Goal: Transaction & Acquisition: Book appointment/travel/reservation

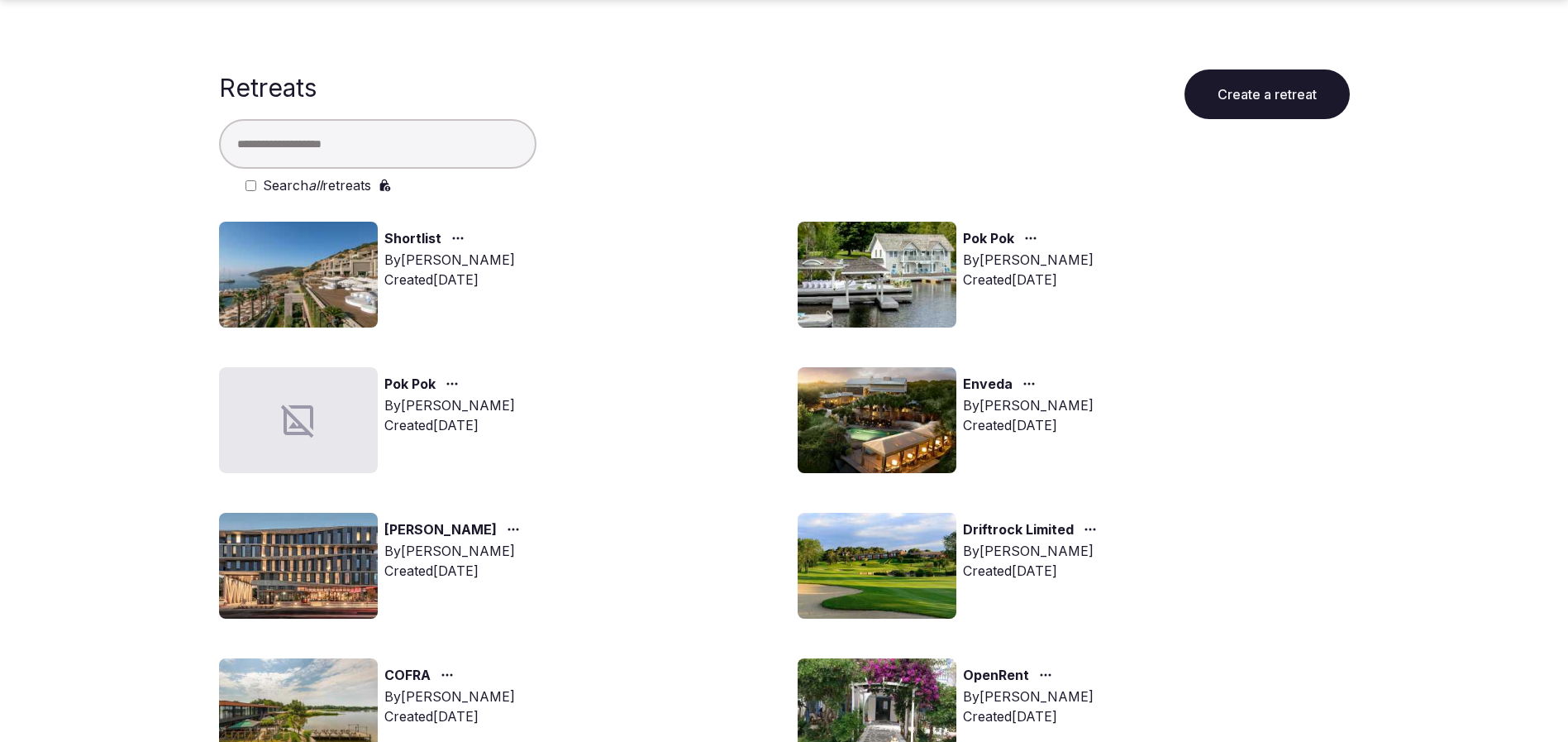
scroll to position [496, 0]
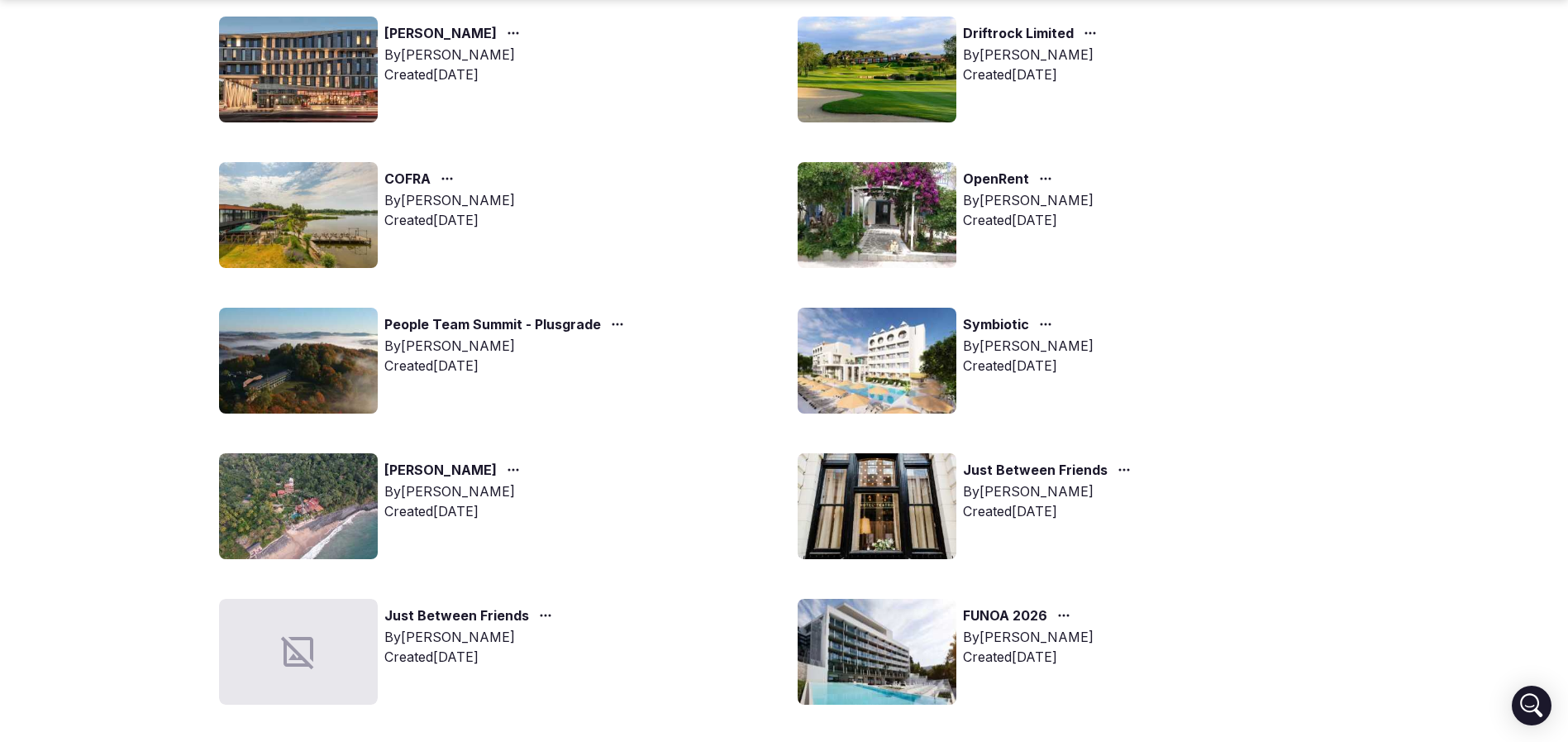
click at [879, 361] on img at bounding box center [877, 361] width 159 height 106
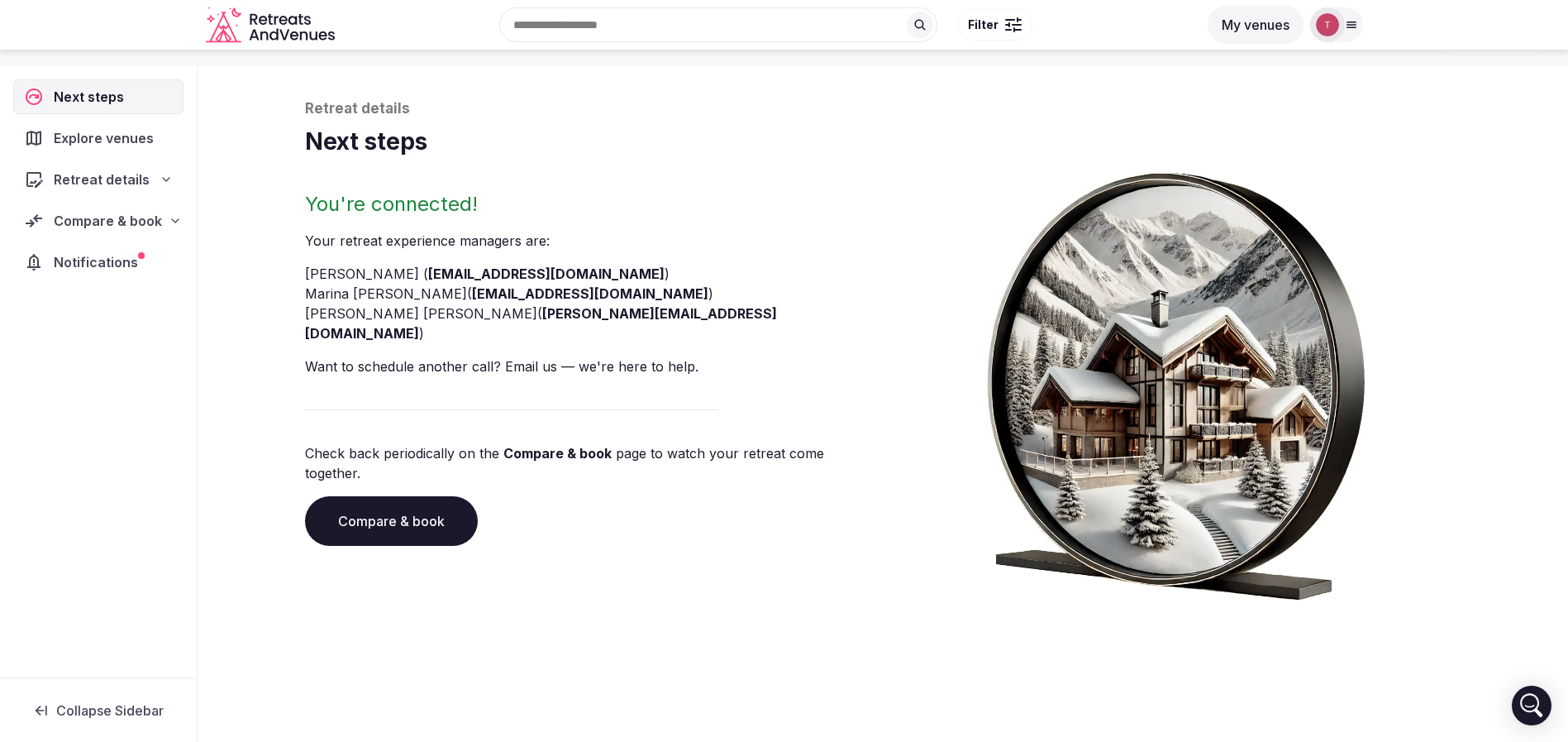
click at [430, 496] on link "Compare & book" at bounding box center [391, 520] width 173 height 49
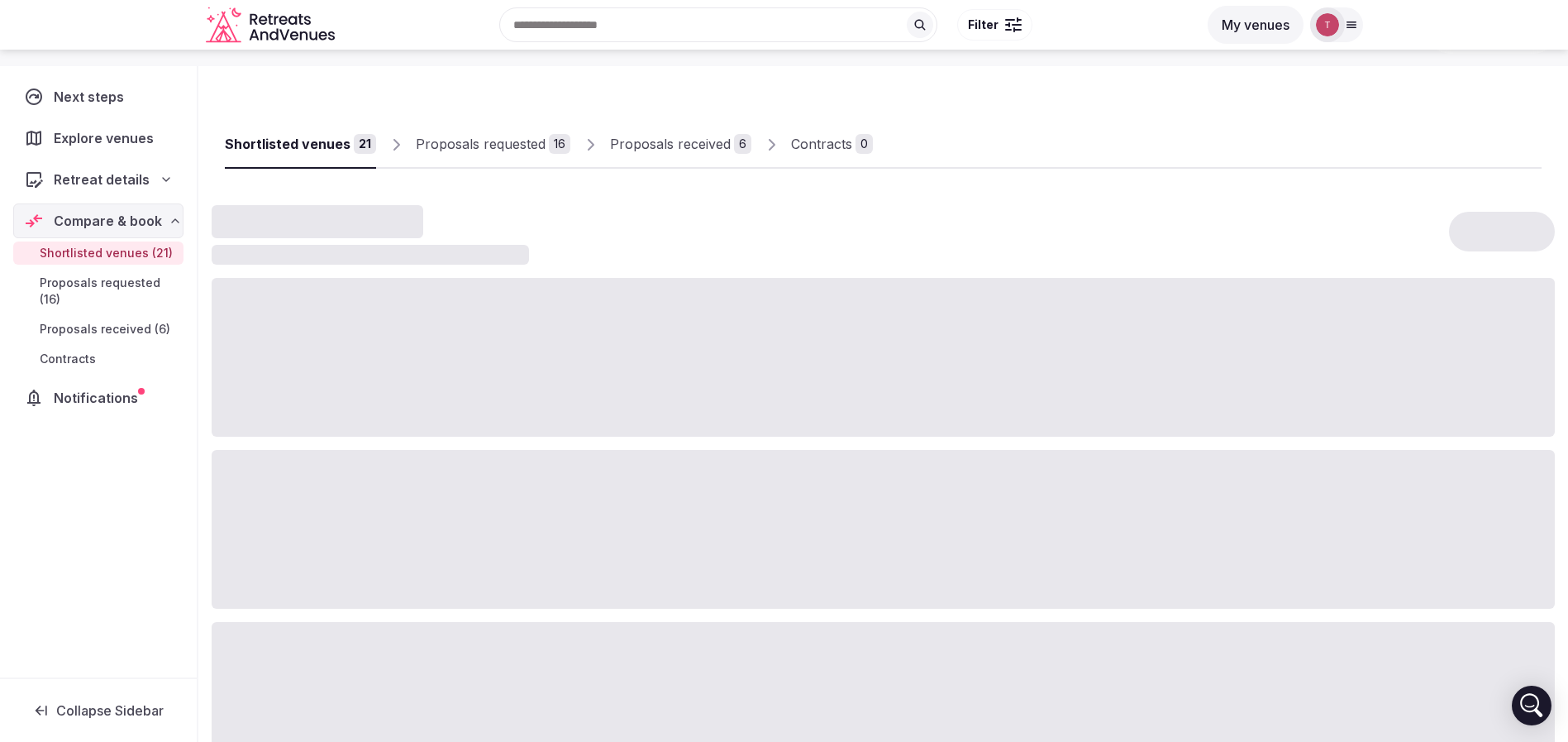
click at [476, 143] on div "Proposals requested" at bounding box center [480, 144] width 130 height 20
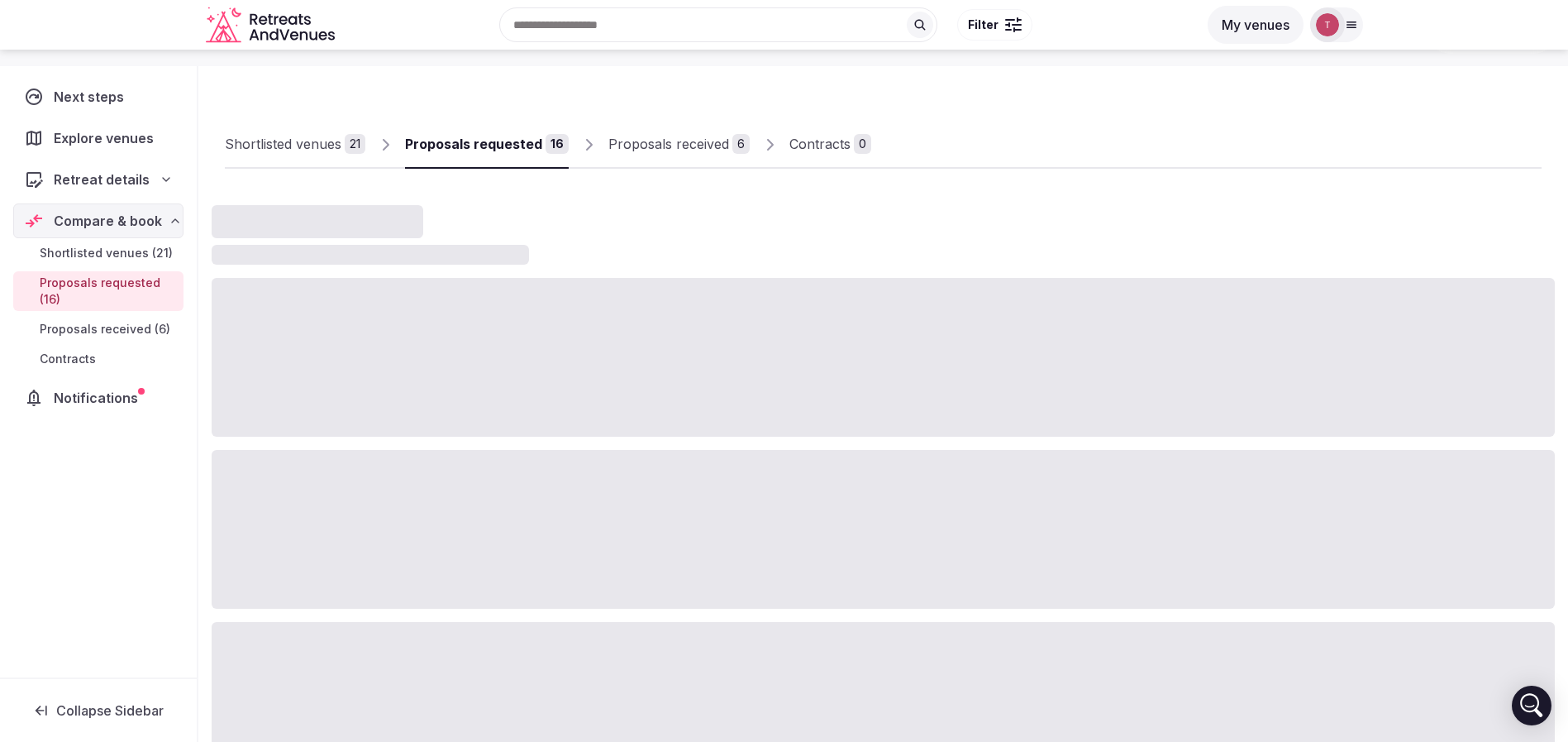
click at [476, 143] on div "Proposals requested" at bounding box center [473, 144] width 137 height 20
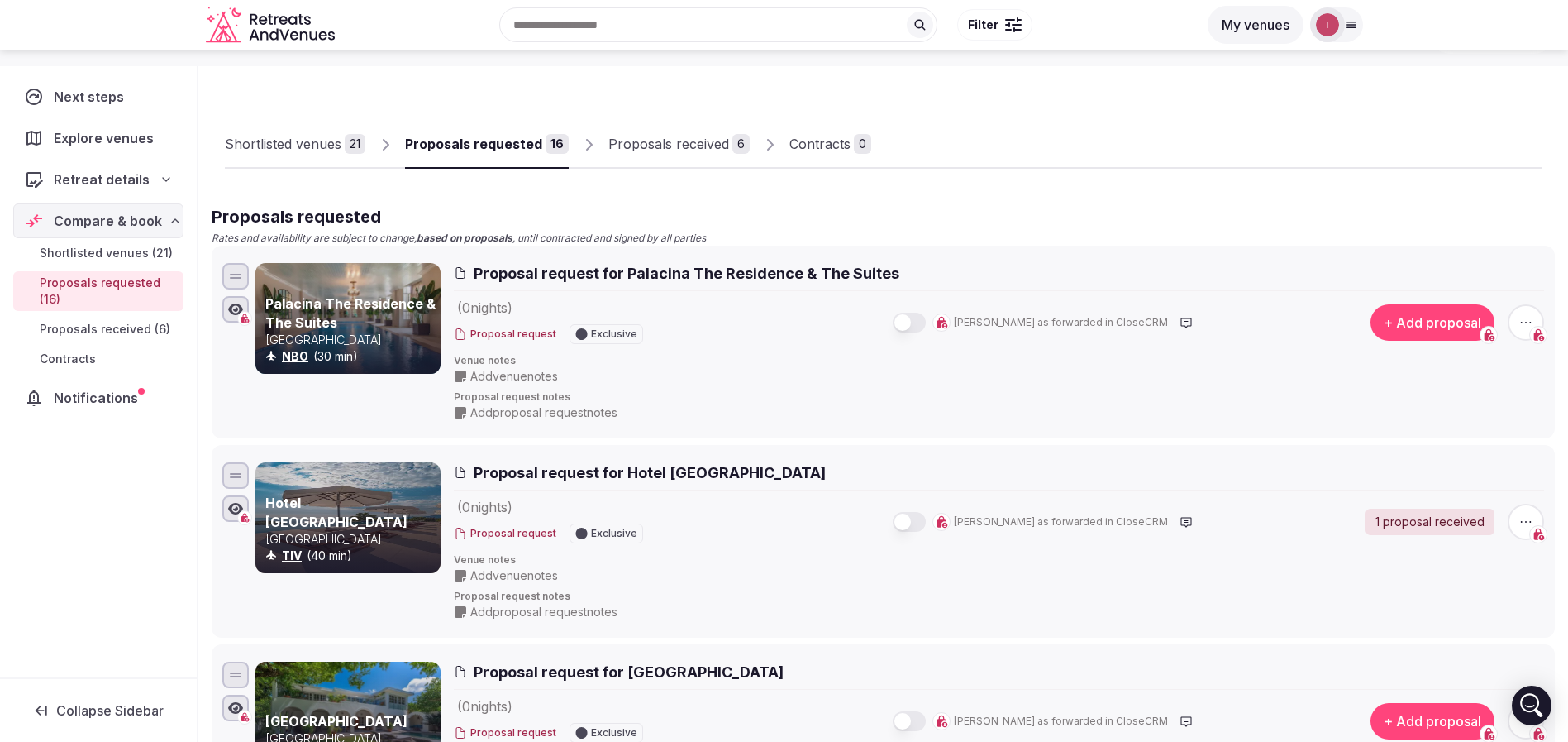
scroll to position [3895, 0]
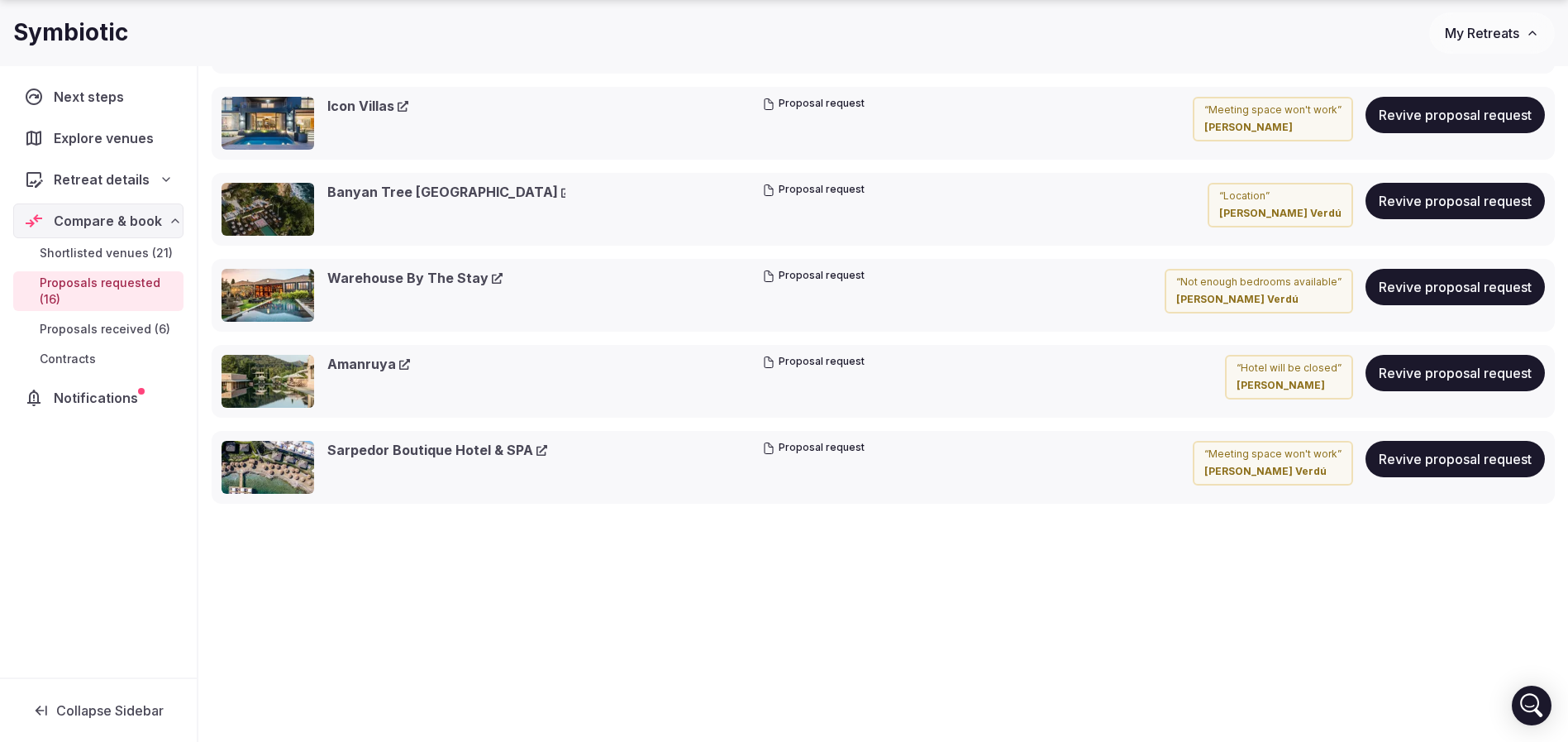
click at [669, 325] on div "Withdrawn proposal requests Ocean Village Club (Adults Only) Proposal request “…" at bounding box center [882, 62] width 1343 height 883
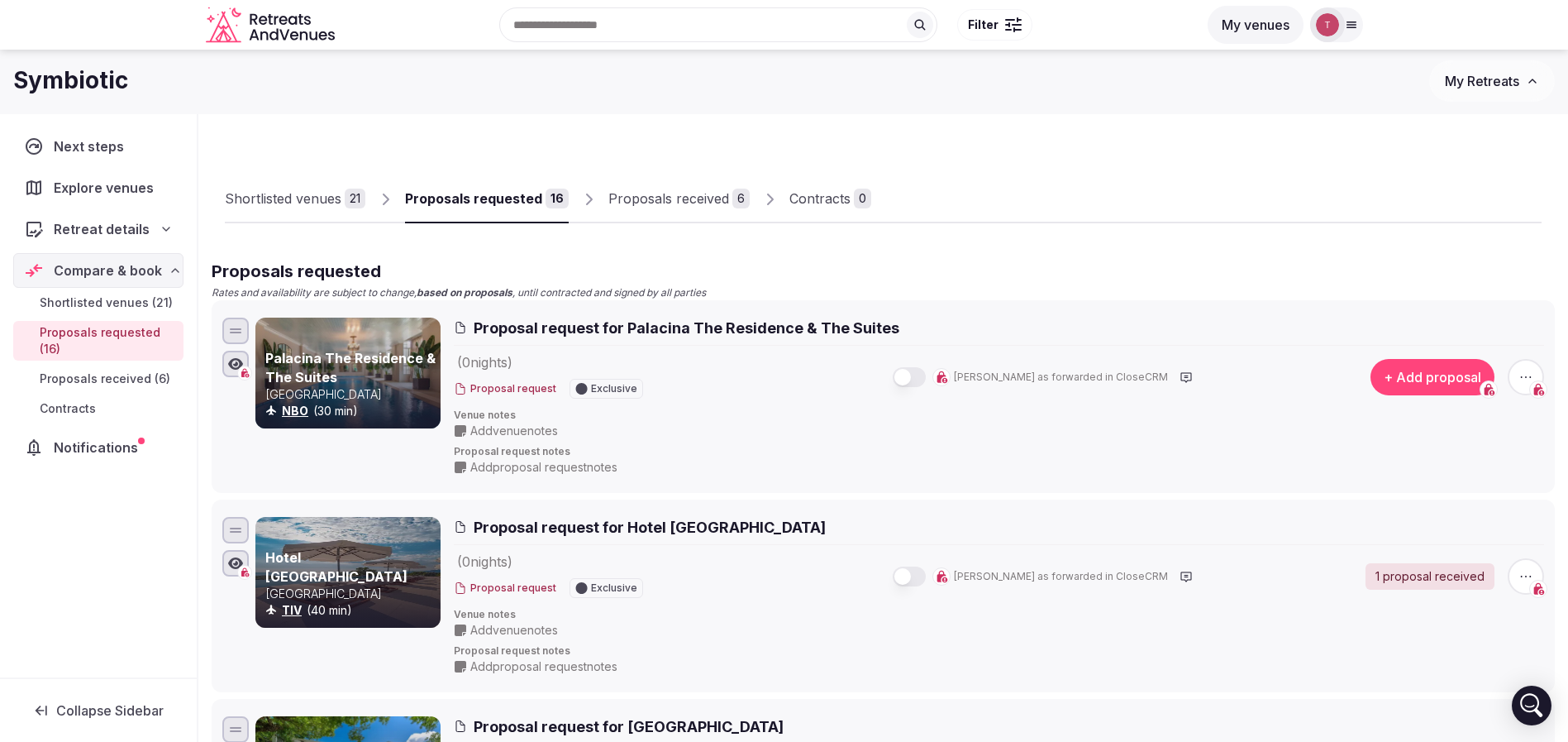
scroll to position [124, 0]
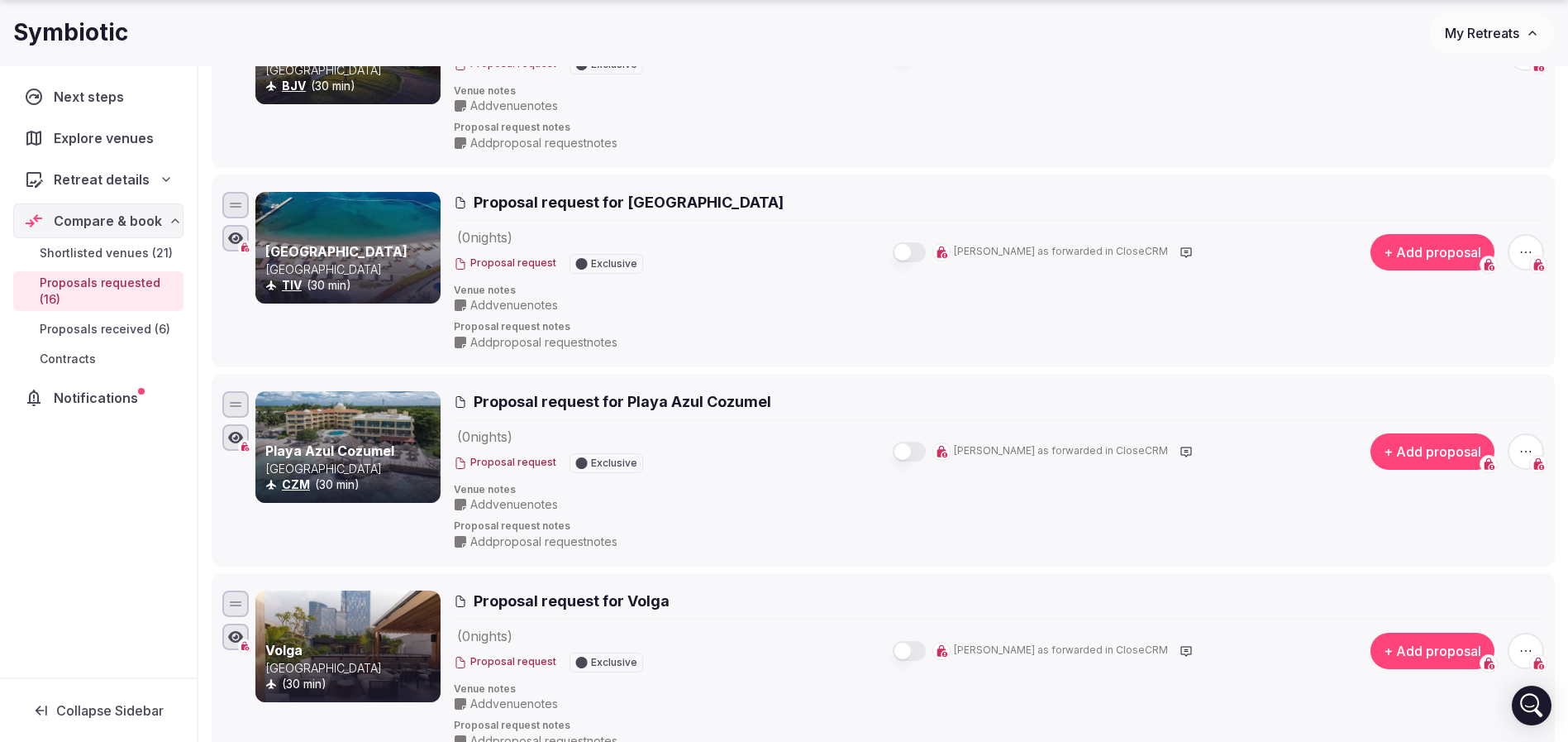
scroll to position [2356, 0]
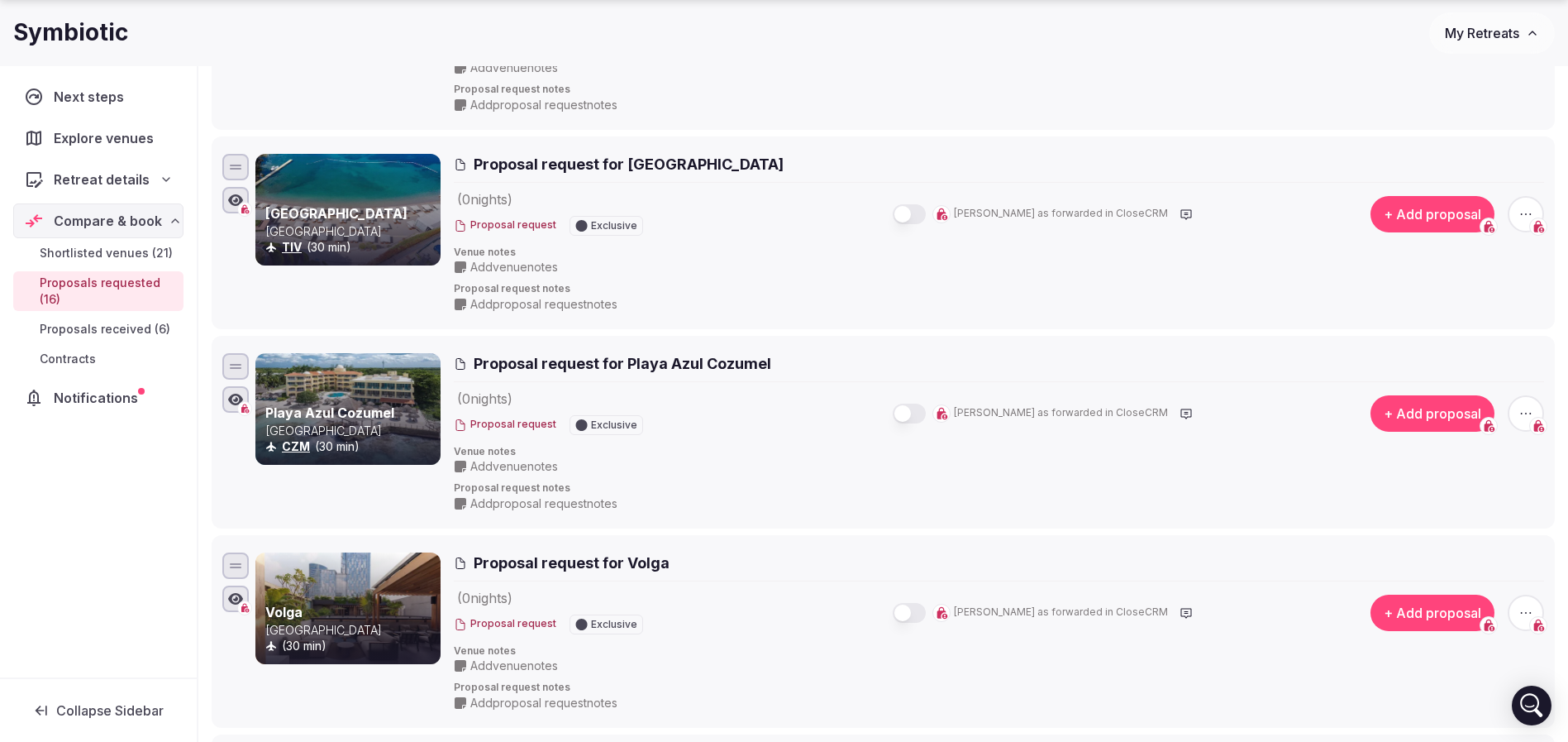
click at [1534, 217] on span "button" at bounding box center [1526, 214] width 37 height 37
click at [1478, 119] on button "Withdraw proposal request" at bounding box center [1464, 113] width 189 height 26
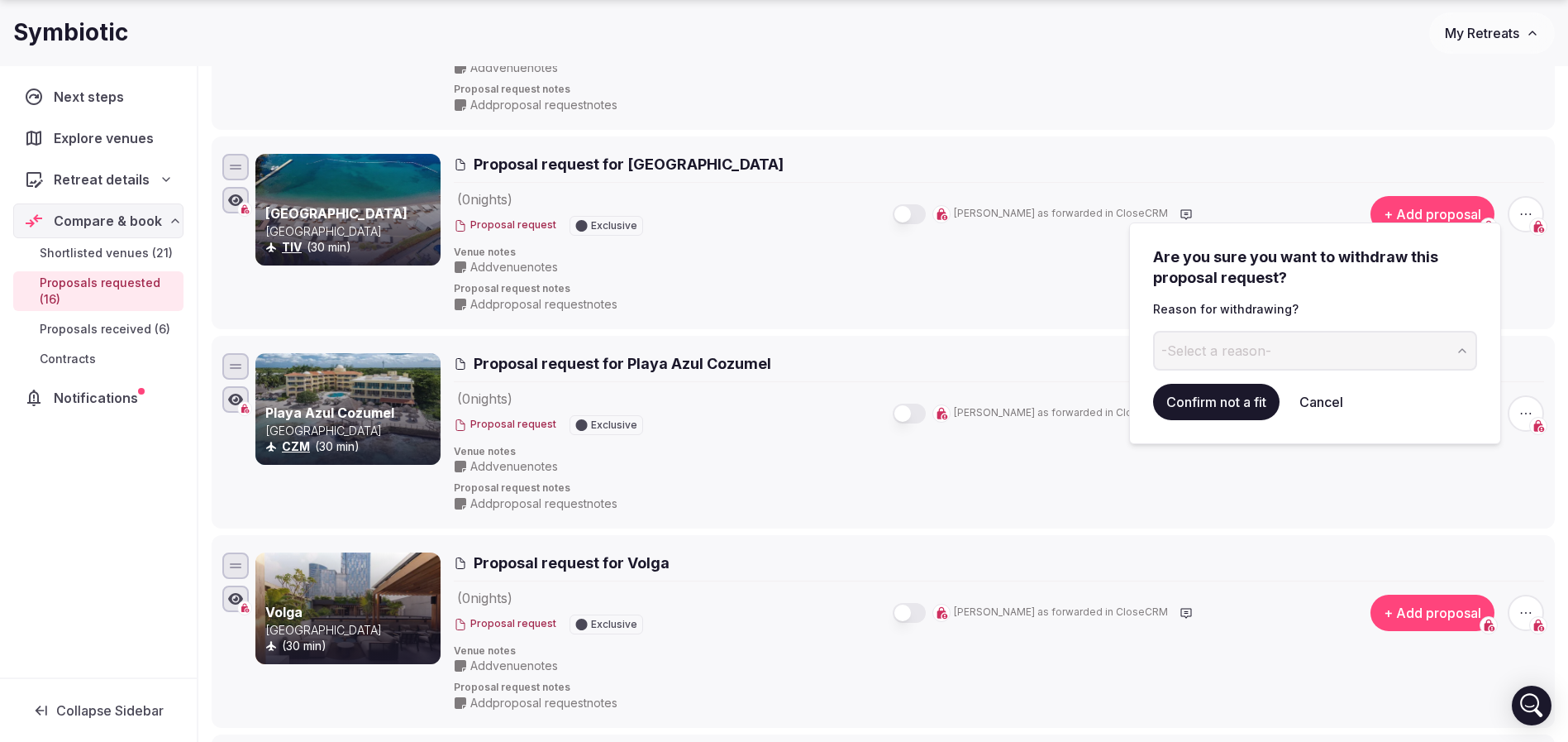
click at [1211, 367] on button "-Select a reason-" at bounding box center [1314, 350] width 324 height 40
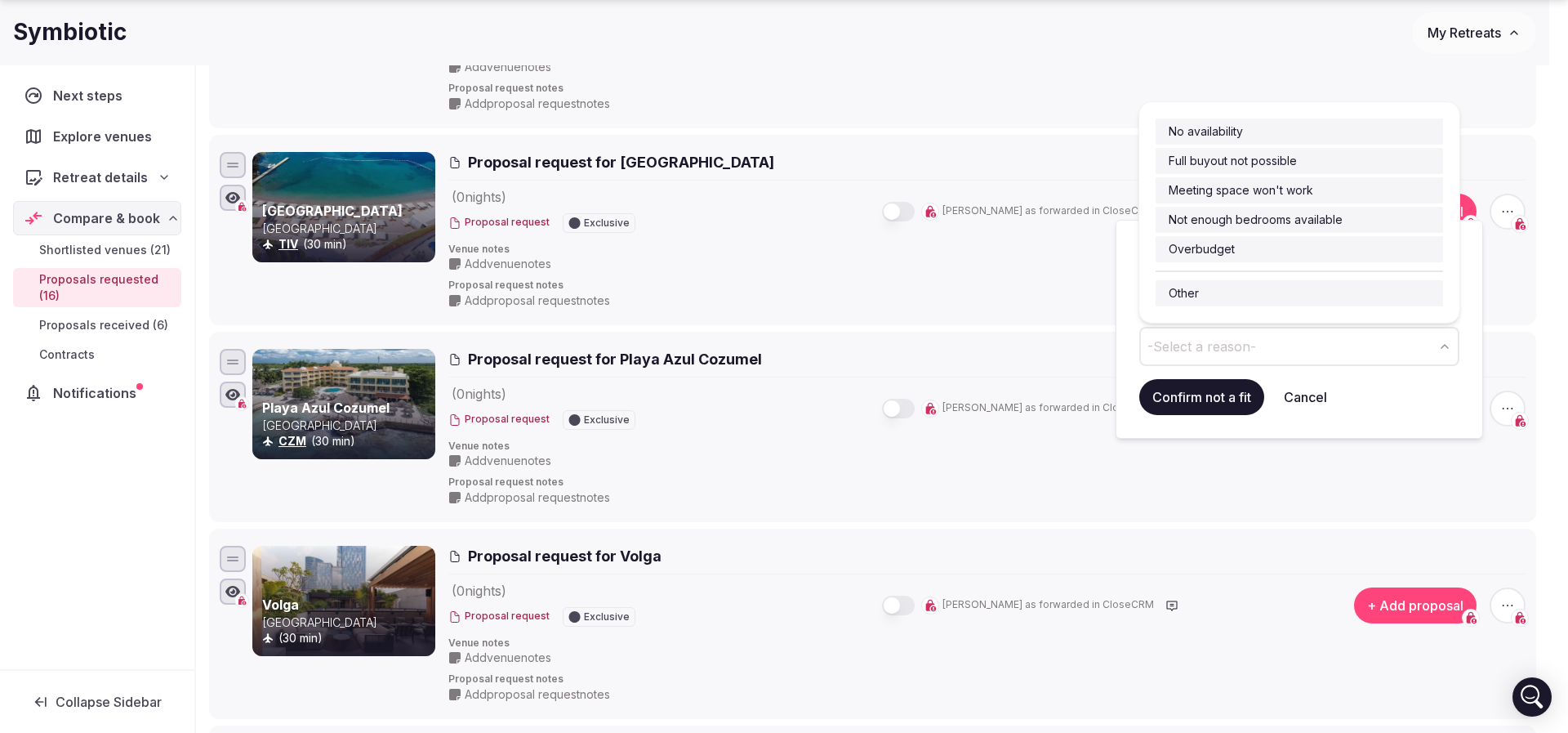
click at [1271, 233] on div "No availability Full buyout not possible Meeting space won't work Not enough be…" at bounding box center [1300, 190] width 288 height 144
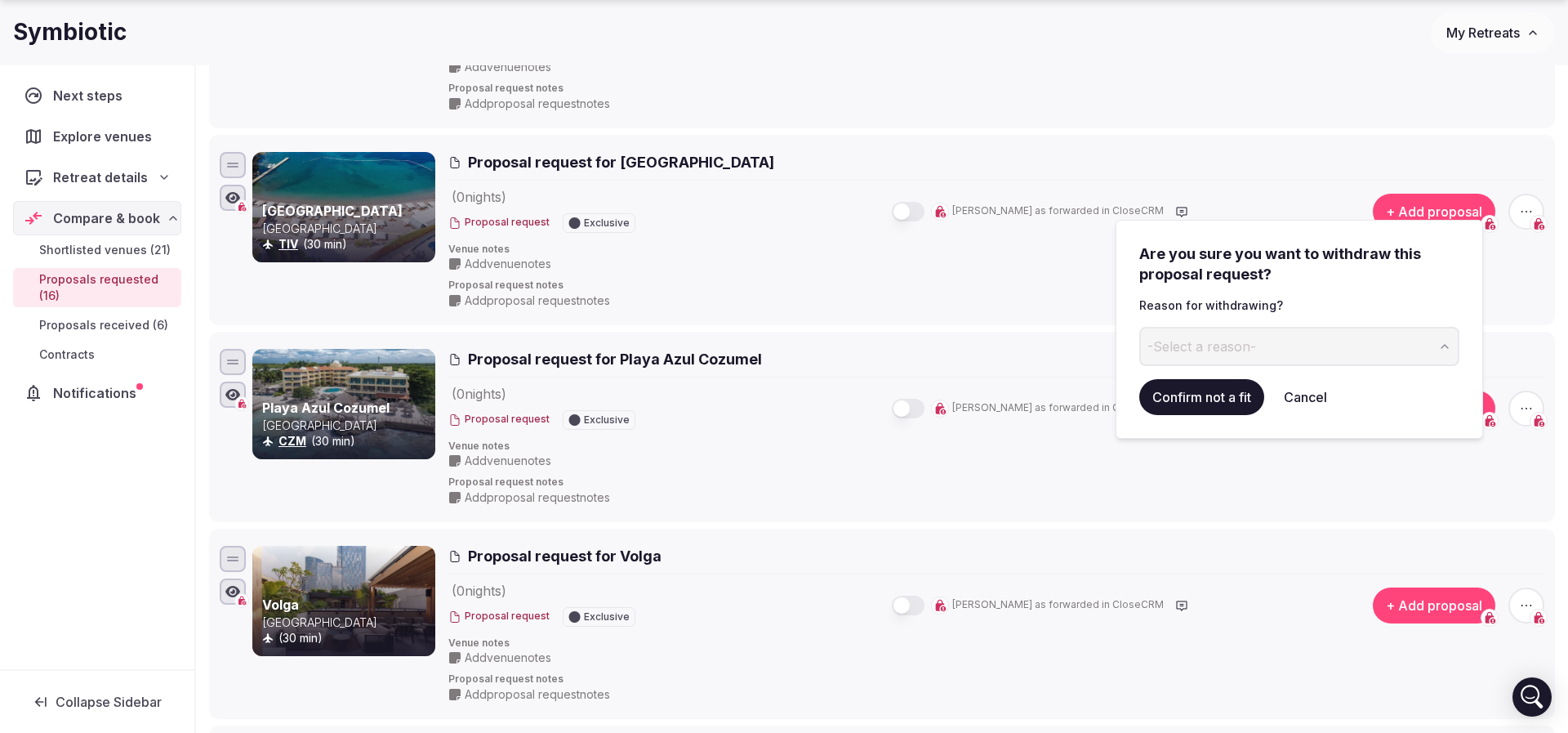
click at [1224, 406] on button "Confirm not a fit" at bounding box center [1201, 397] width 125 height 36
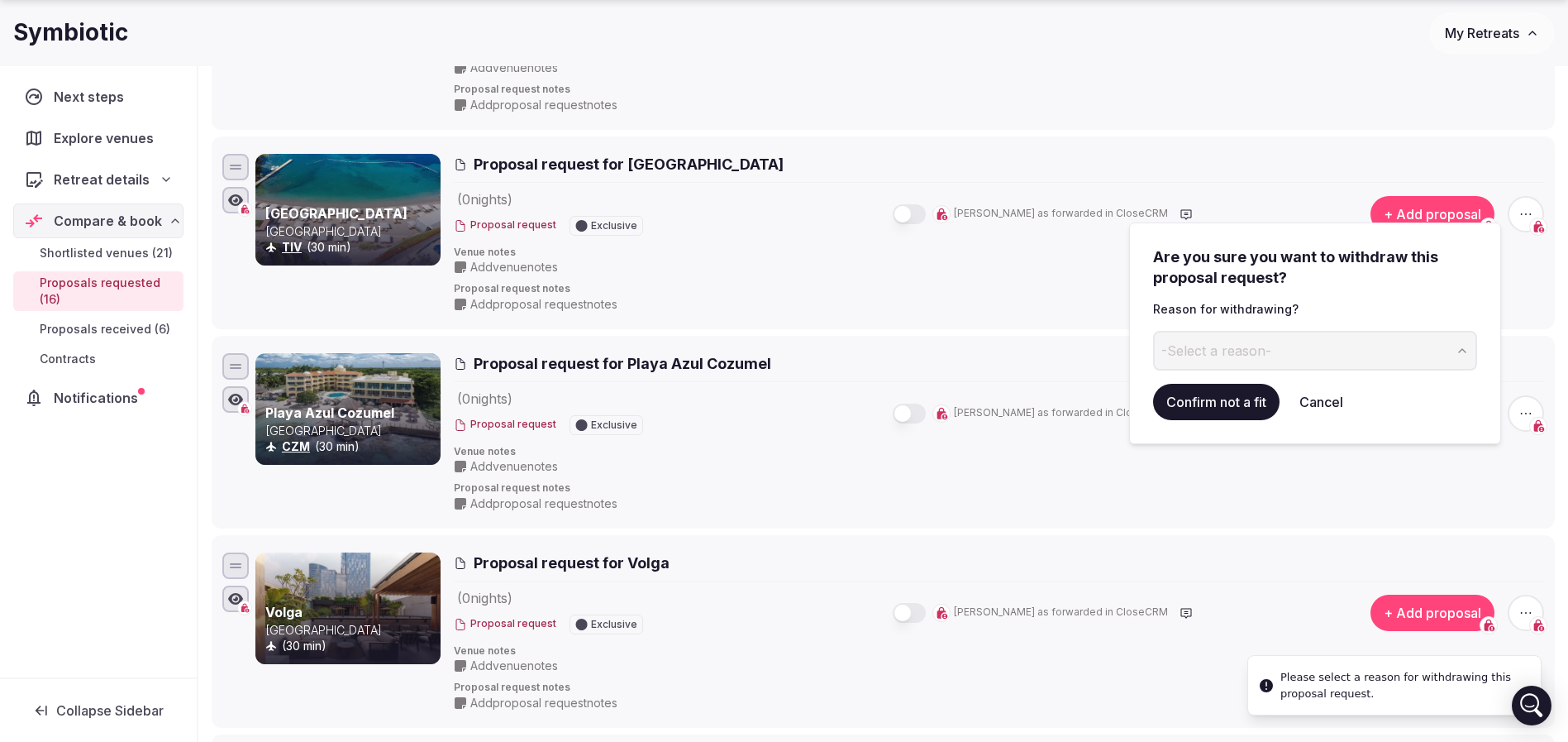
click at [1315, 354] on button "-Select a reason-" at bounding box center [1314, 350] width 324 height 40
drag, startPoint x: 1245, startPoint y: 394, endPoint x: 1226, endPoint y: 384, distance: 21.5
click at [1245, 394] on button "Confirm not a fit" at bounding box center [1215, 402] width 126 height 37
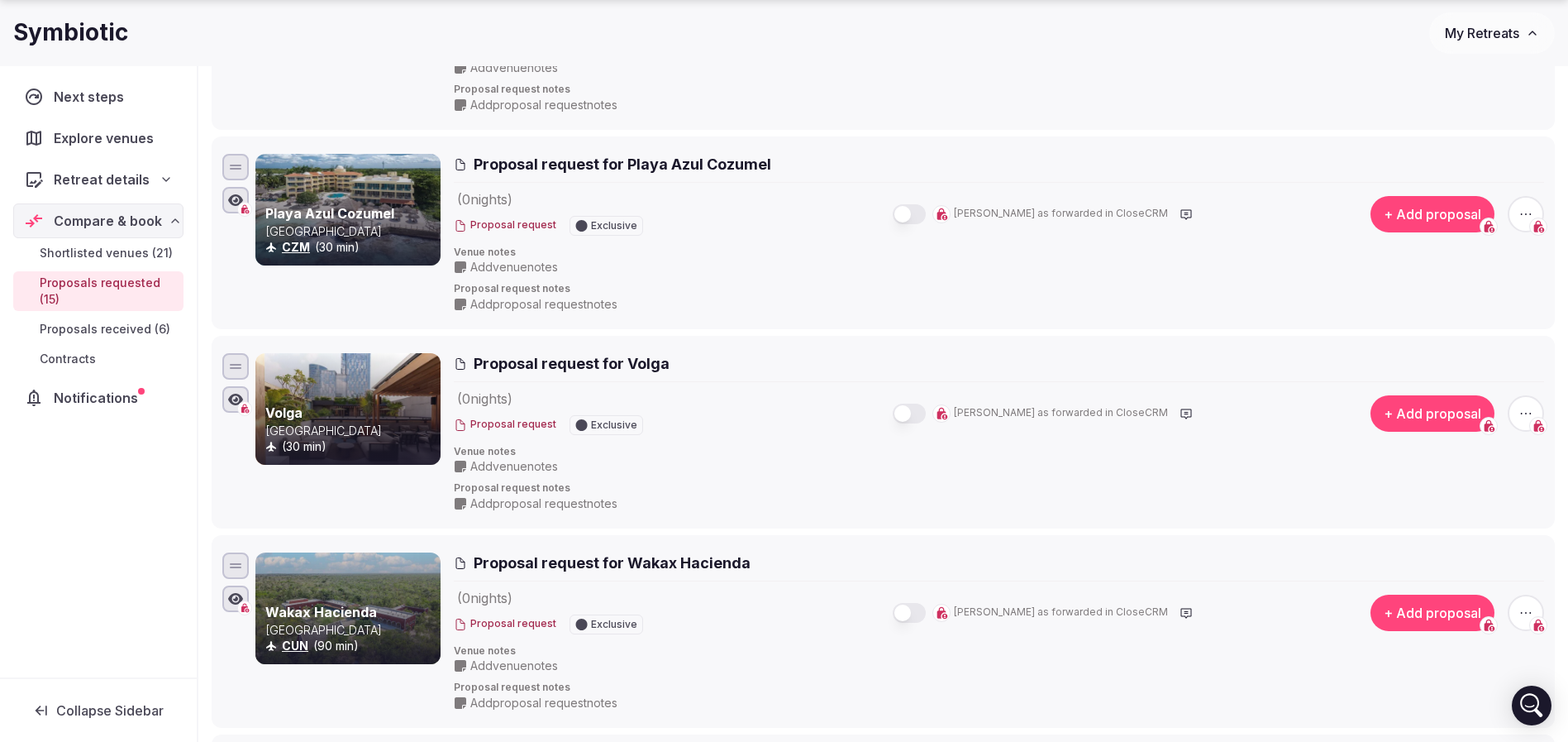
click at [1522, 217] on icon "button" at bounding box center [1525, 213] width 16 height 16
click at [1469, 109] on button "Withdraw proposal request" at bounding box center [1464, 113] width 189 height 26
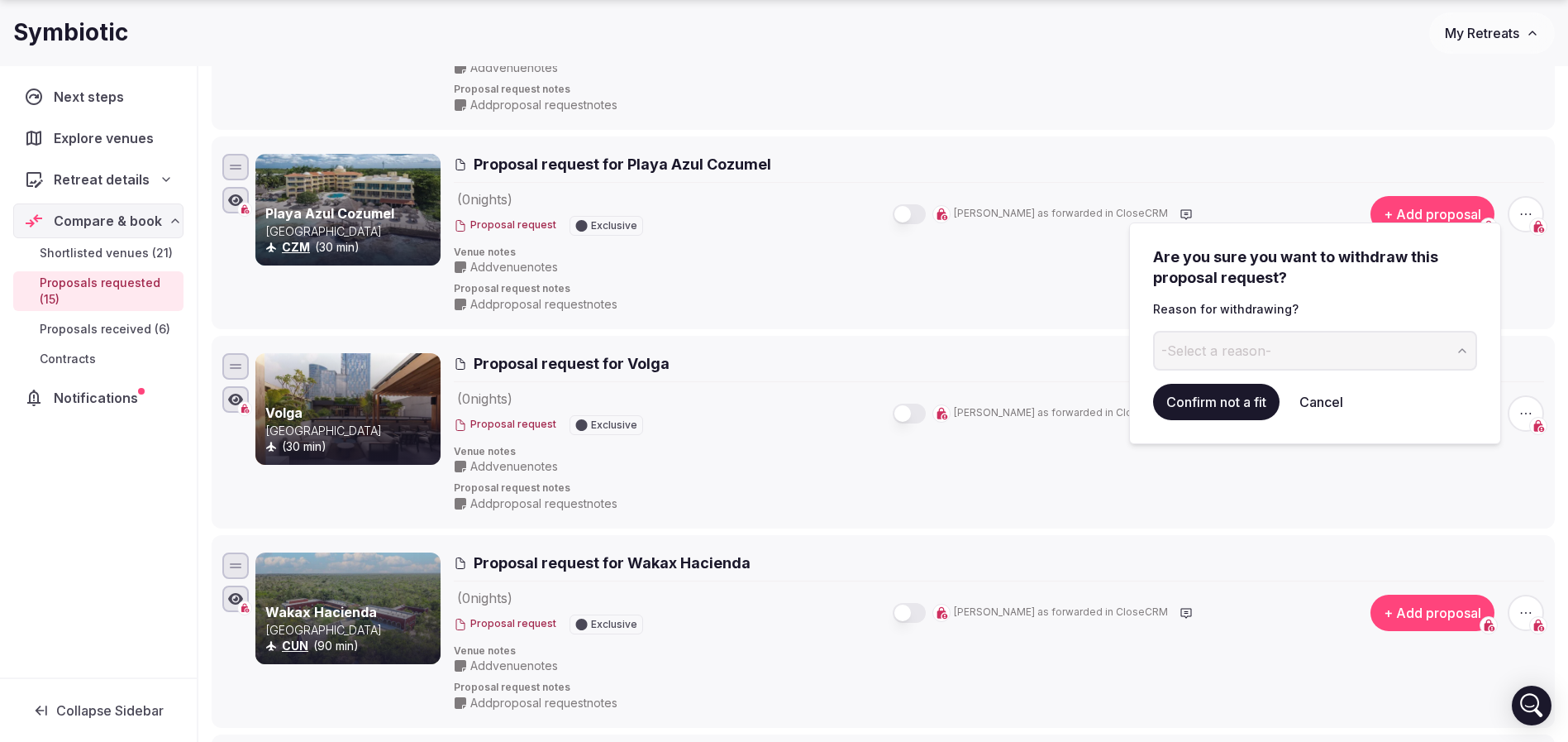
click at [1274, 361] on button "-Select a reason-" at bounding box center [1314, 350] width 324 height 40
click at [1241, 344] on input at bounding box center [1301, 350] width 297 height 40
drag, startPoint x: 1252, startPoint y: 340, endPoint x: 1022, endPoint y: 303, distance: 233.0
drag, startPoint x: 1279, startPoint y: 344, endPoint x: 1093, endPoint y: 344, distance: 186.0
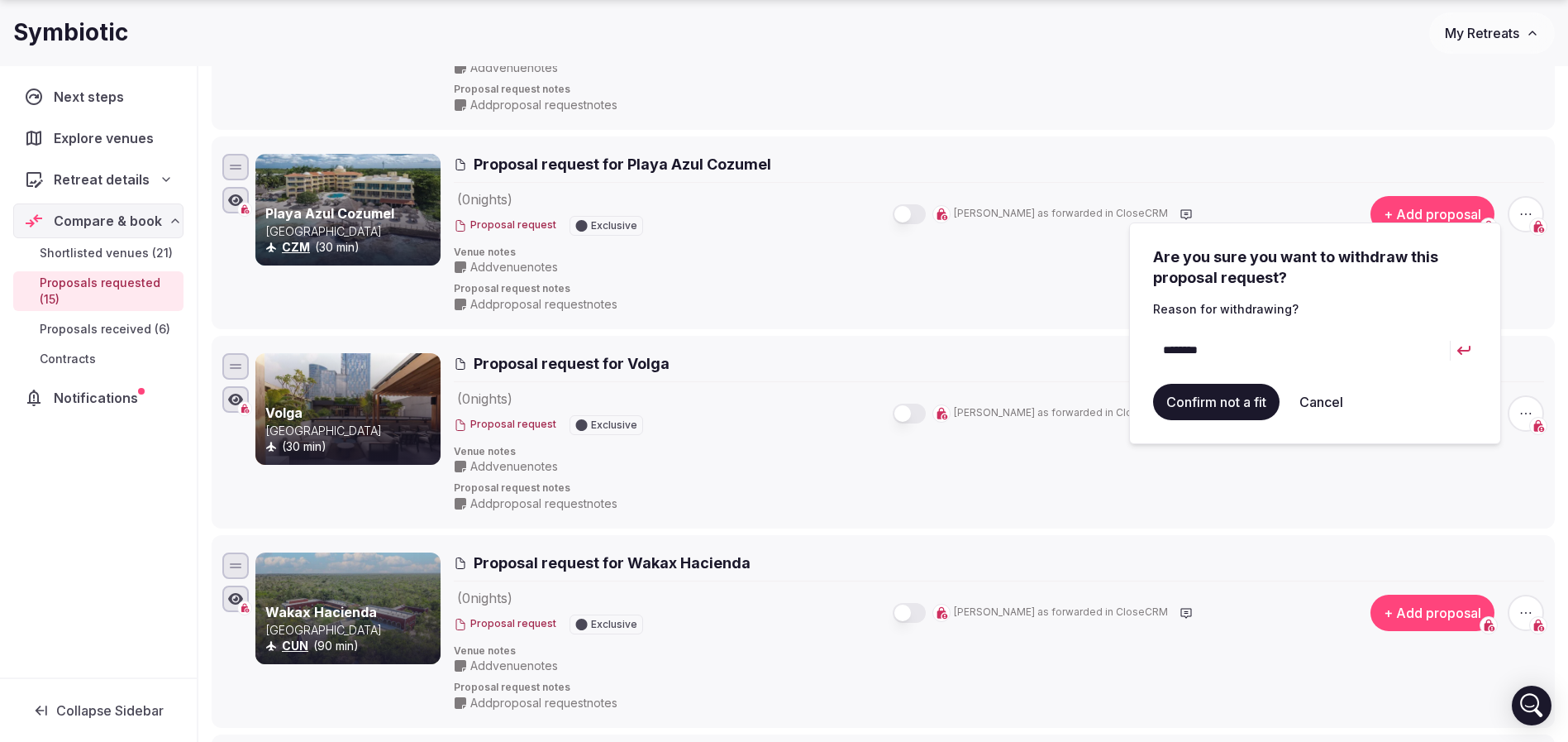
click at [1202, 354] on input "********" at bounding box center [1301, 350] width 297 height 40
click at [1201, 354] on input "********" at bounding box center [1301, 350] width 297 height 40
type input "********"
click at [1212, 400] on button "Confirm not a fit" at bounding box center [1215, 402] width 126 height 37
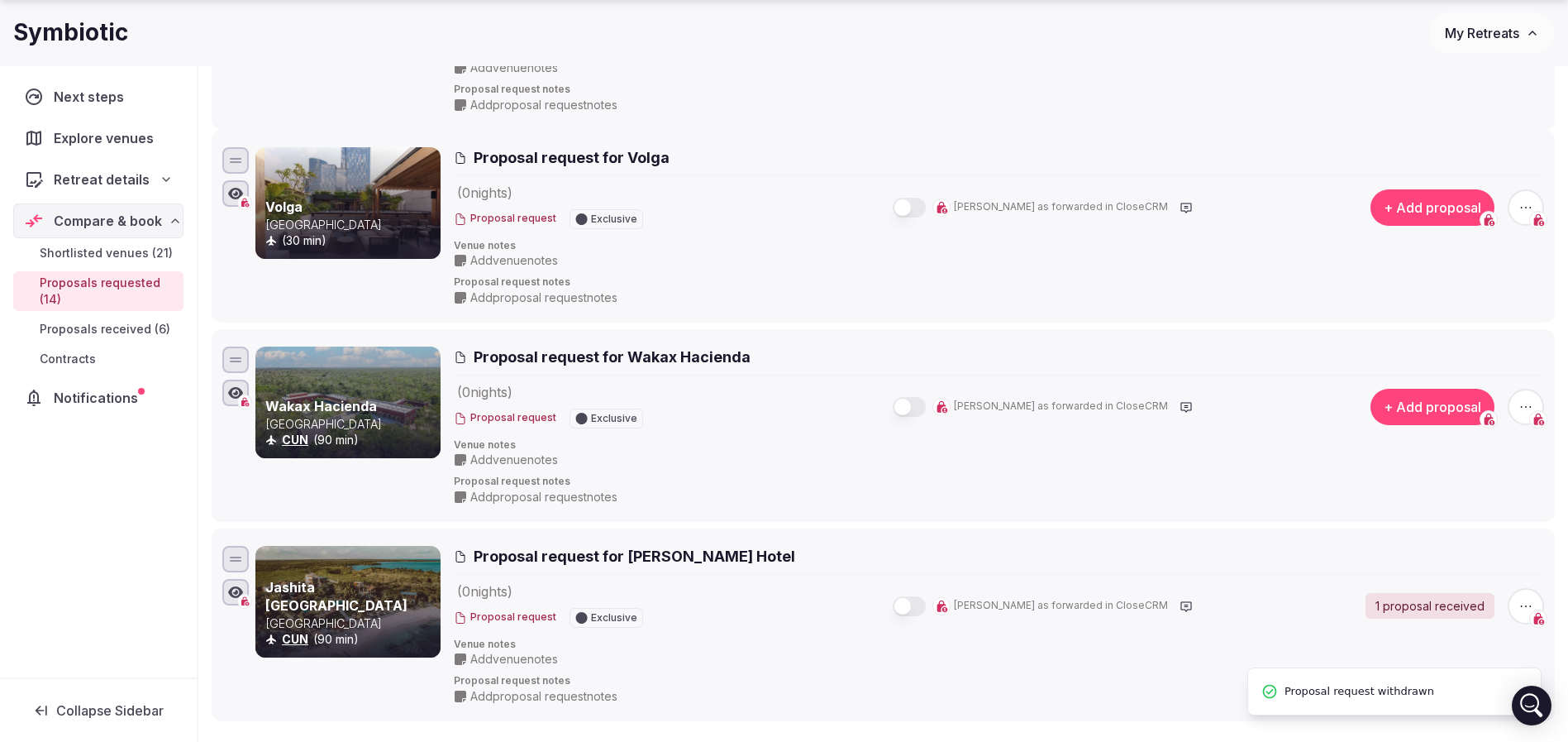
scroll to position [0, 0]
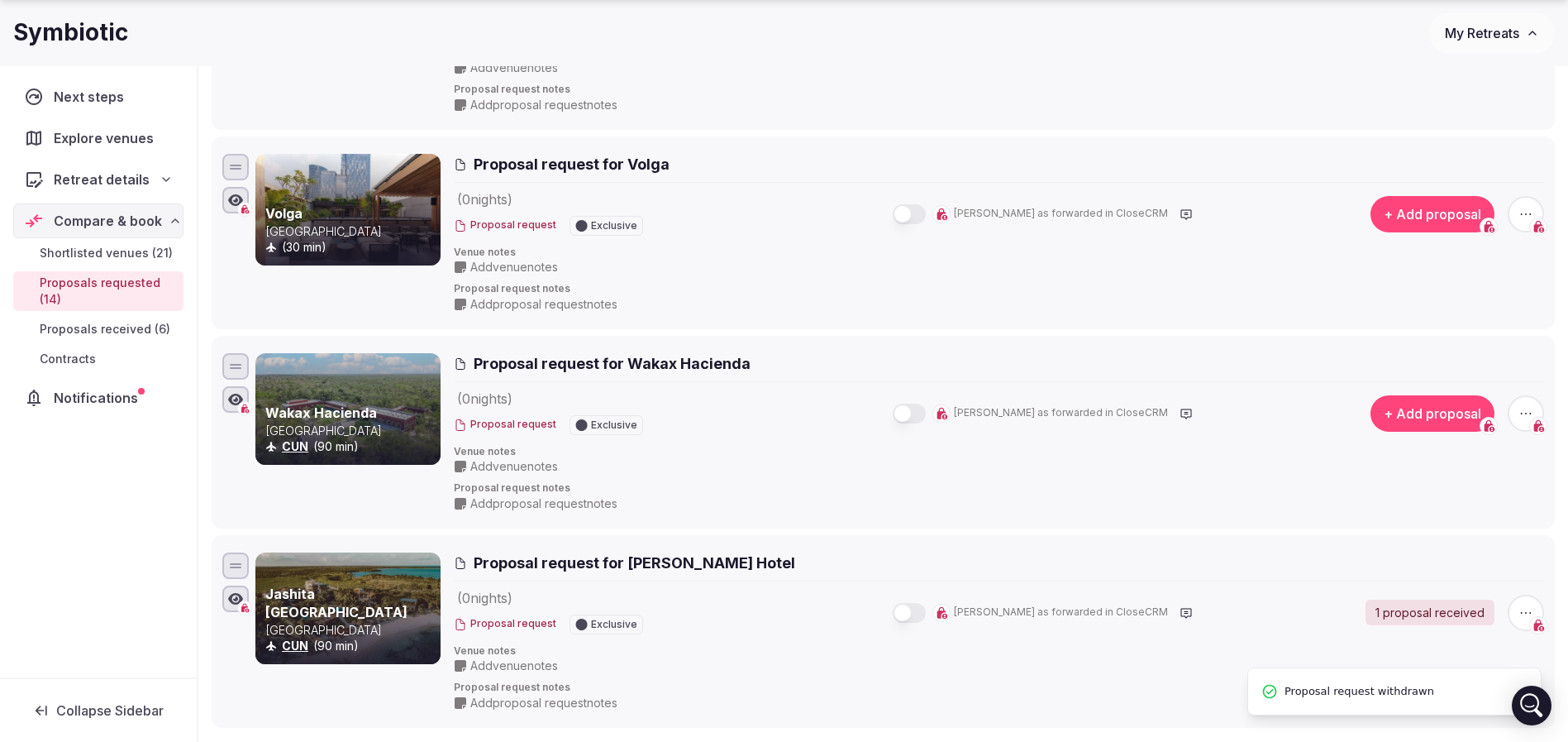
click at [1524, 207] on icon "button" at bounding box center [1525, 213] width 16 height 16
click at [1459, 118] on button "Withdraw proposal request" at bounding box center [1464, 113] width 189 height 26
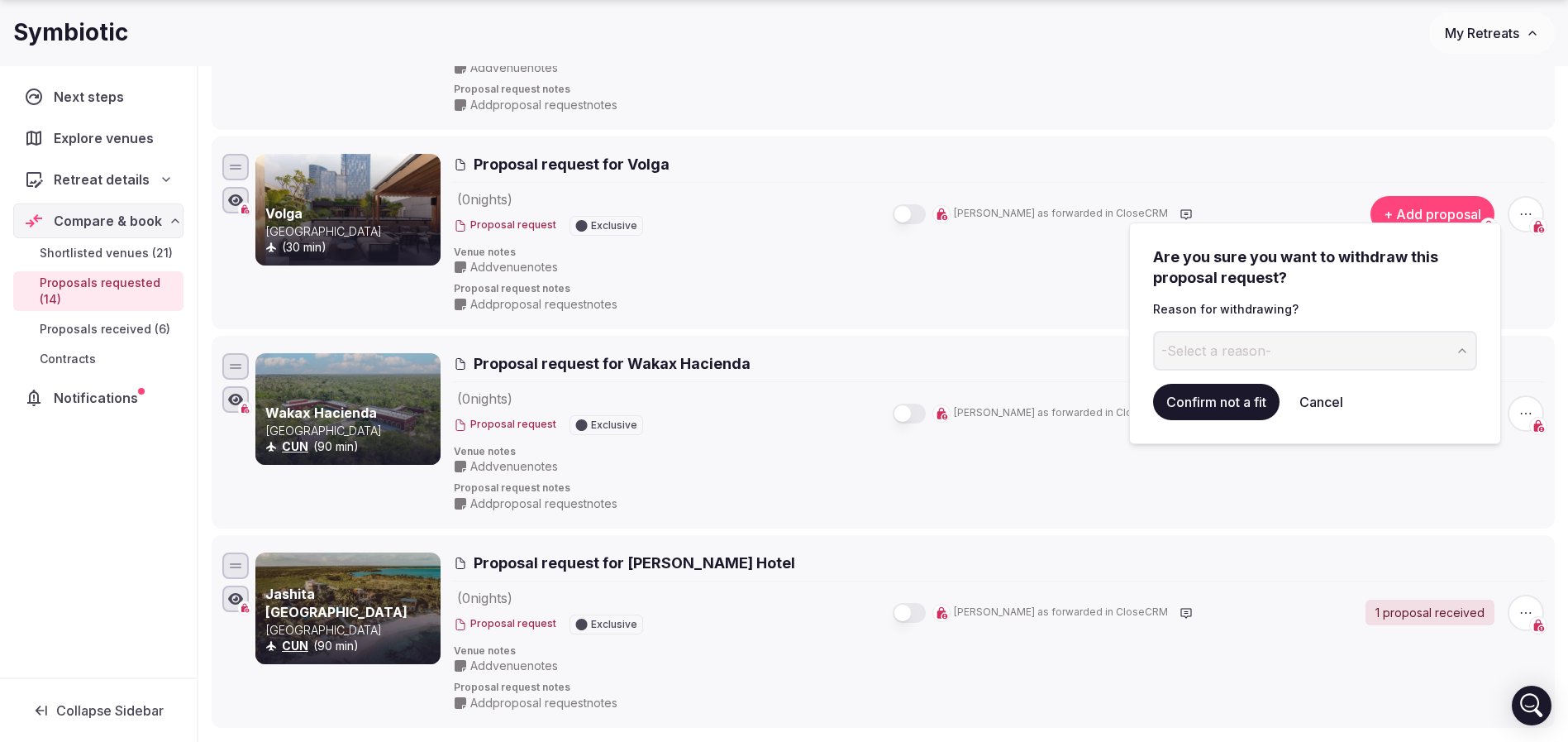
click at [1261, 358] on span "-Select a reason-" at bounding box center [1216, 350] width 110 height 18
click at [1264, 341] on div "-Select a reason-" at bounding box center [1314, 350] width 324 height 40
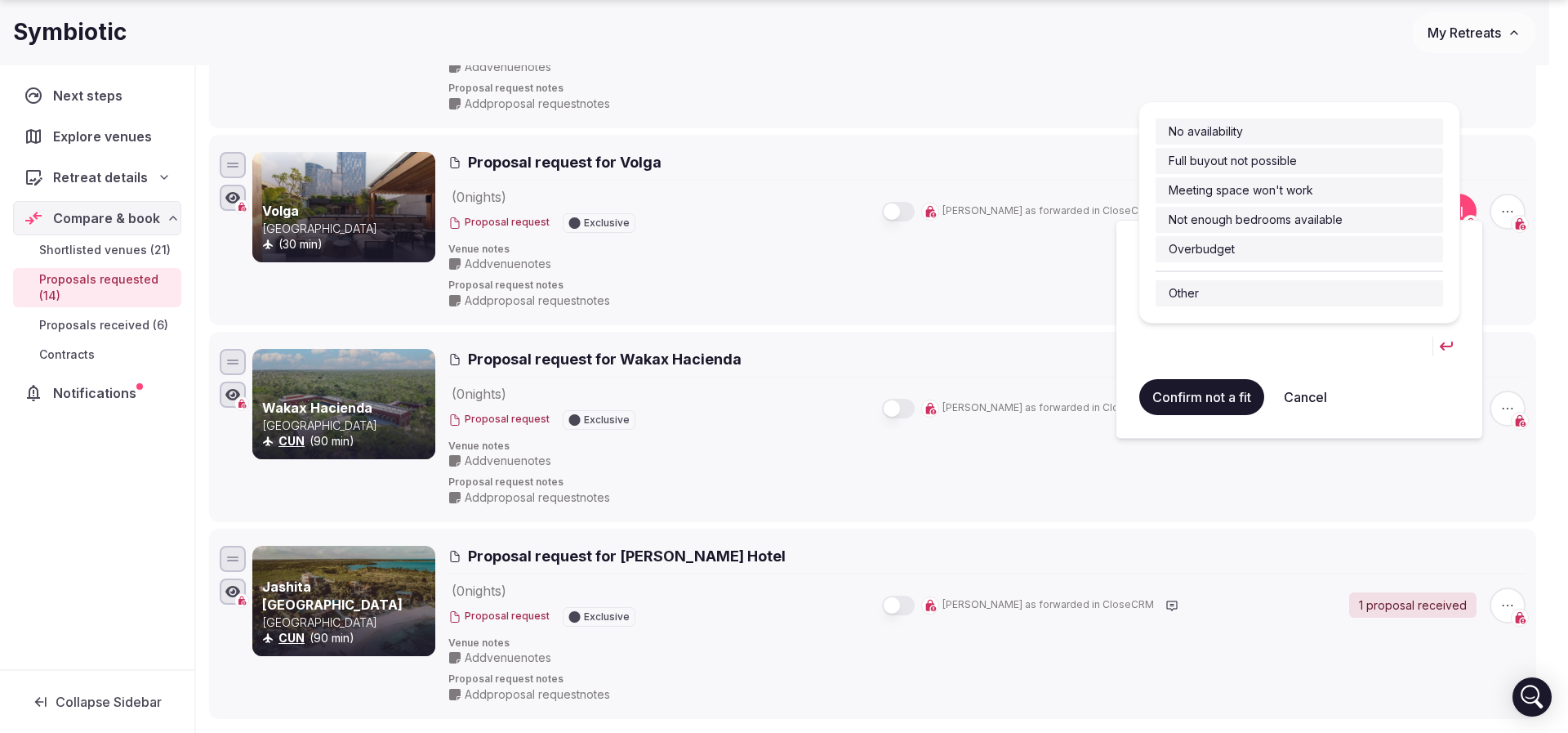
click at [1202, 402] on button "Confirm not a fit" at bounding box center [1201, 397] width 125 height 36
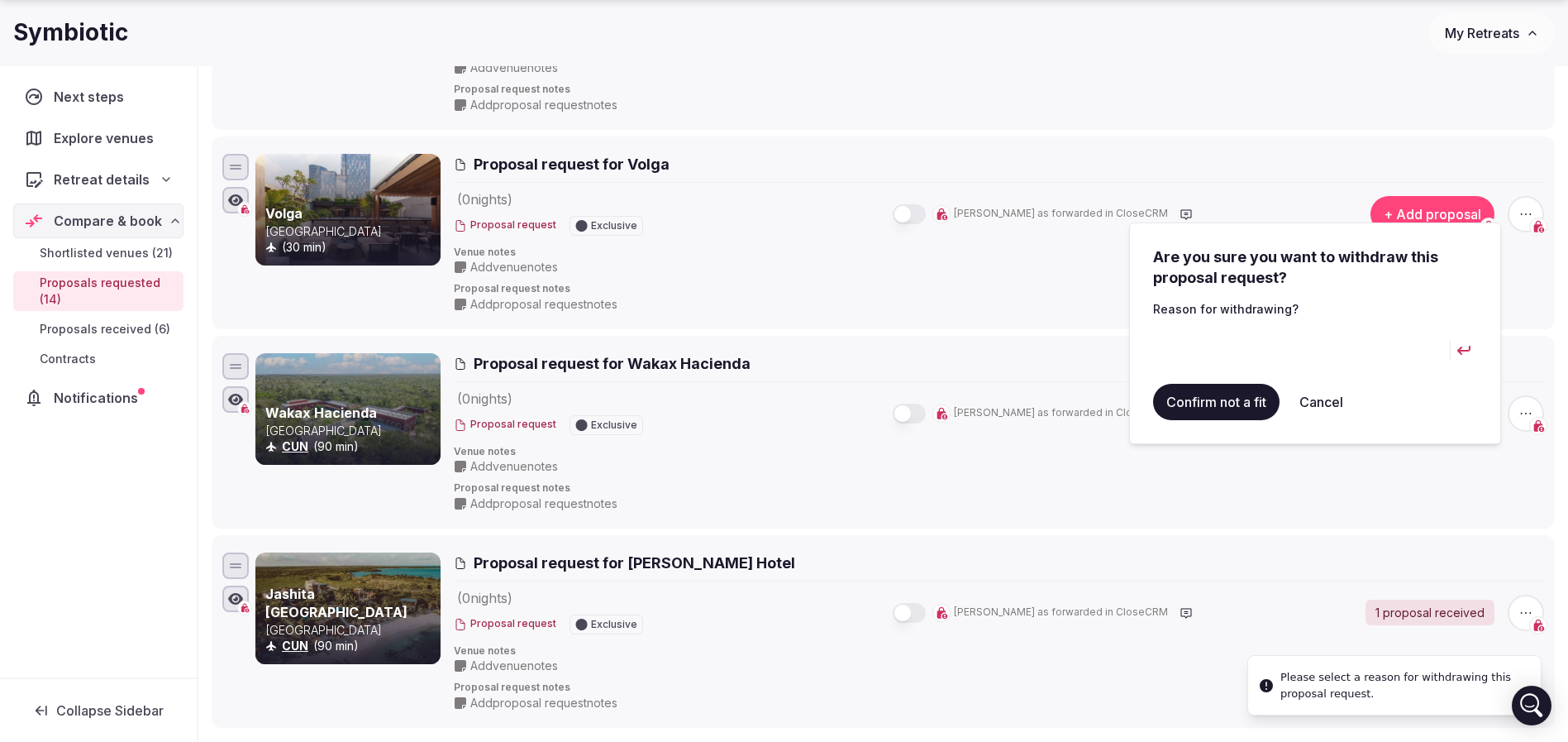
click at [1262, 354] on input at bounding box center [1301, 350] width 297 height 40
paste input "********"
type input "********"
click at [1214, 406] on button "Confirm not a fit" at bounding box center [1215, 402] width 126 height 37
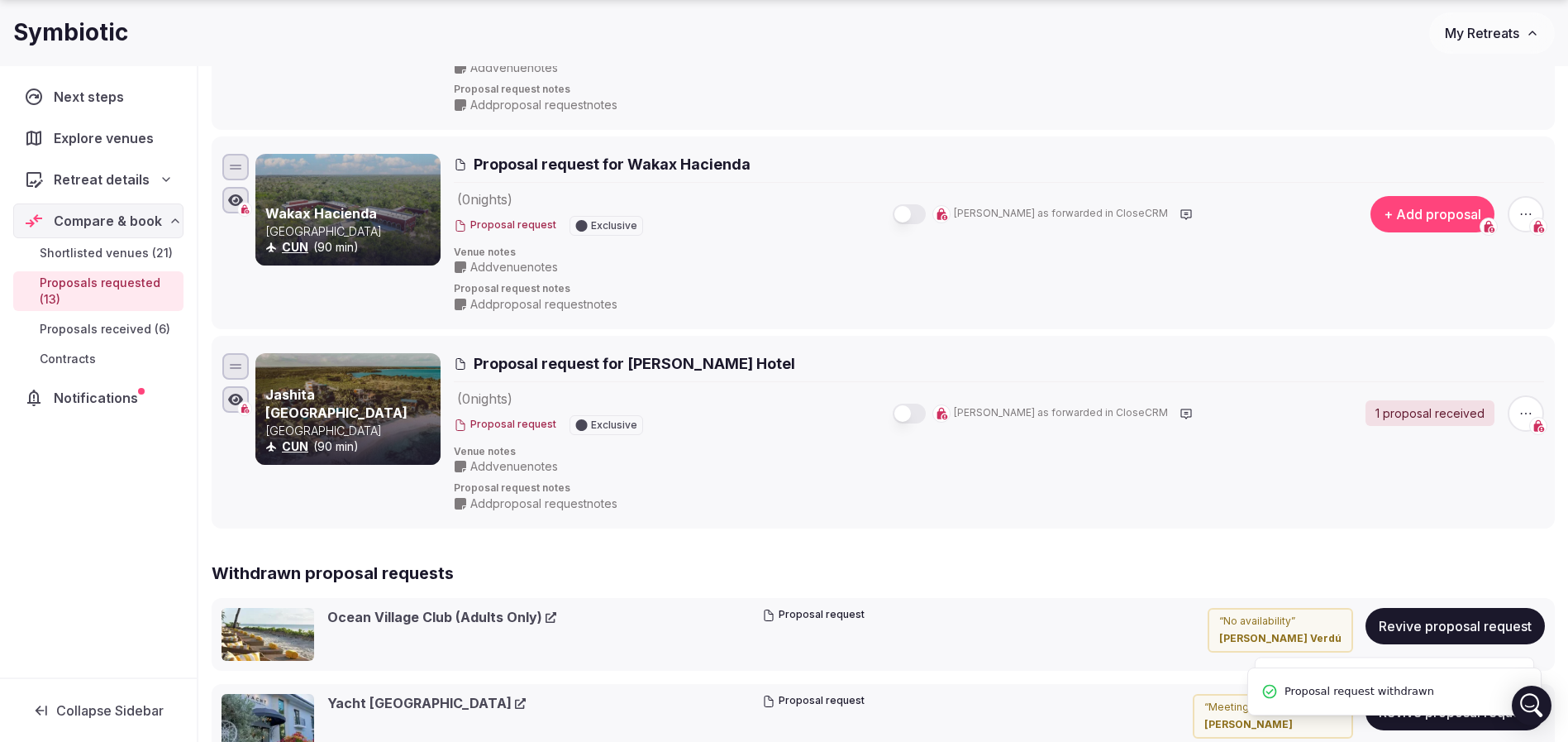
drag, startPoint x: 1523, startPoint y: 216, endPoint x: 1507, endPoint y: 232, distance: 22.6
click at [1523, 215] on icon "button" at bounding box center [1525, 213] width 16 height 16
click at [1453, 119] on button "Withdraw proposal request" at bounding box center [1464, 113] width 189 height 26
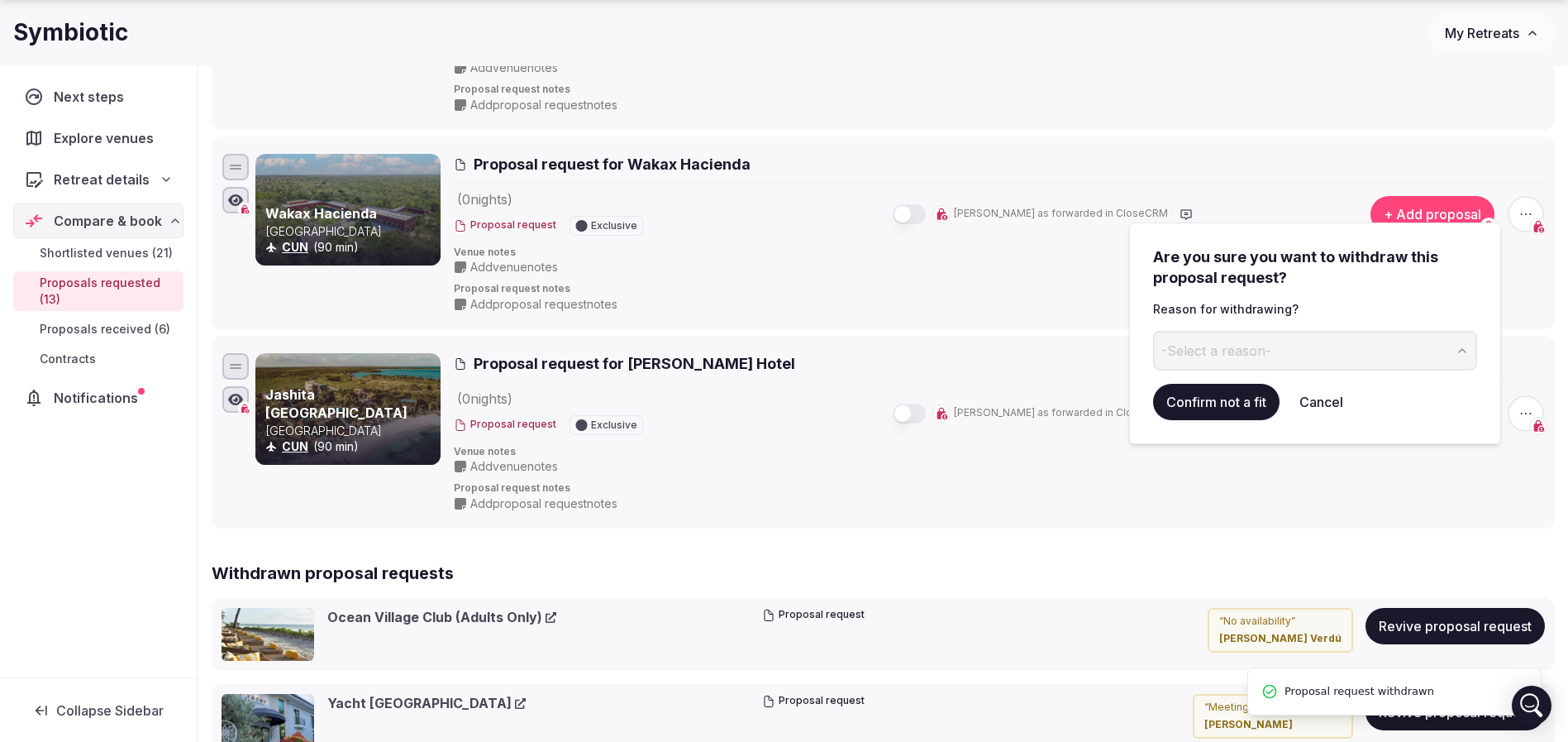
click at [1220, 356] on span "-Select a reason-" at bounding box center [1216, 350] width 110 height 18
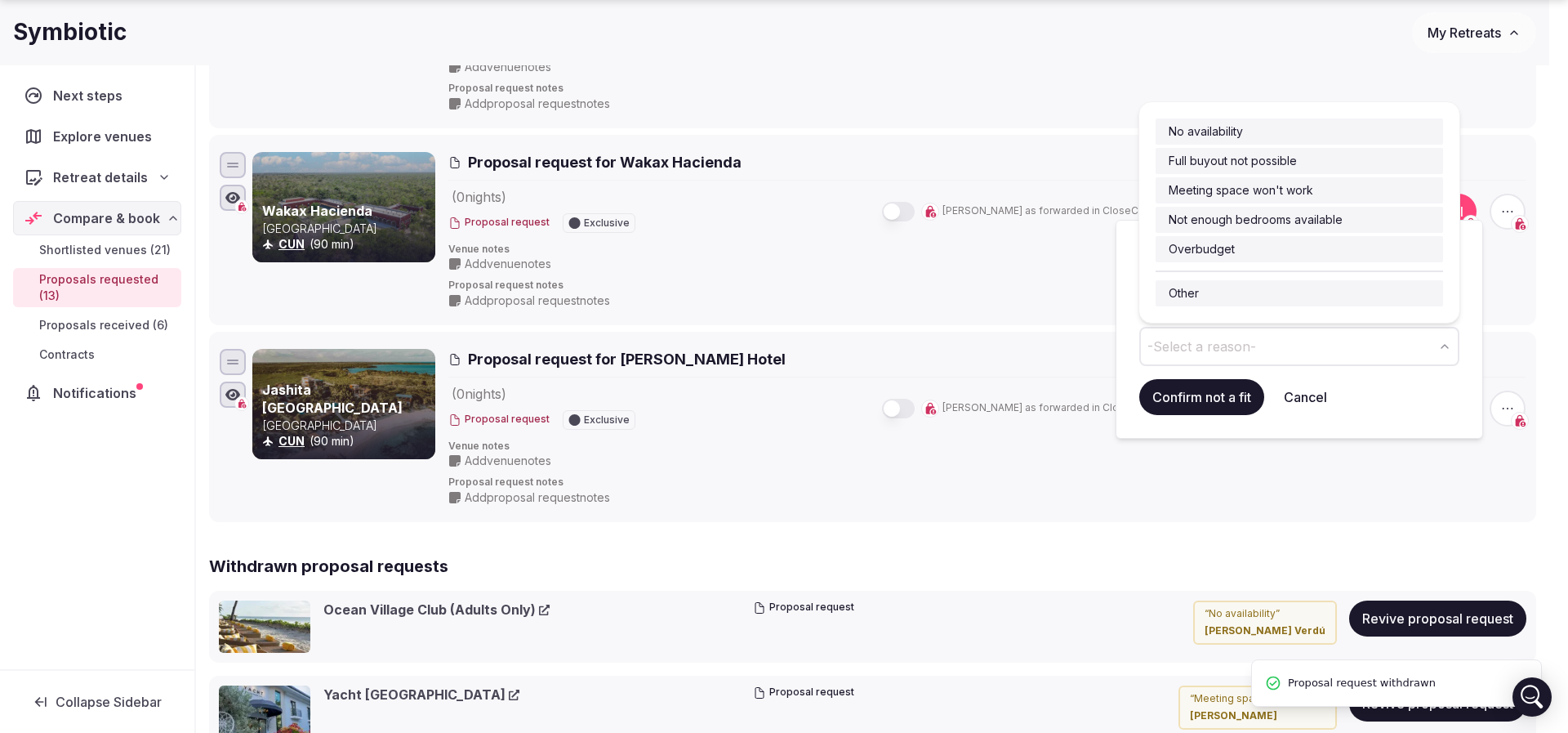
drag, startPoint x: 1234, startPoint y: 293, endPoint x: 1225, endPoint y: 320, distance: 28.5
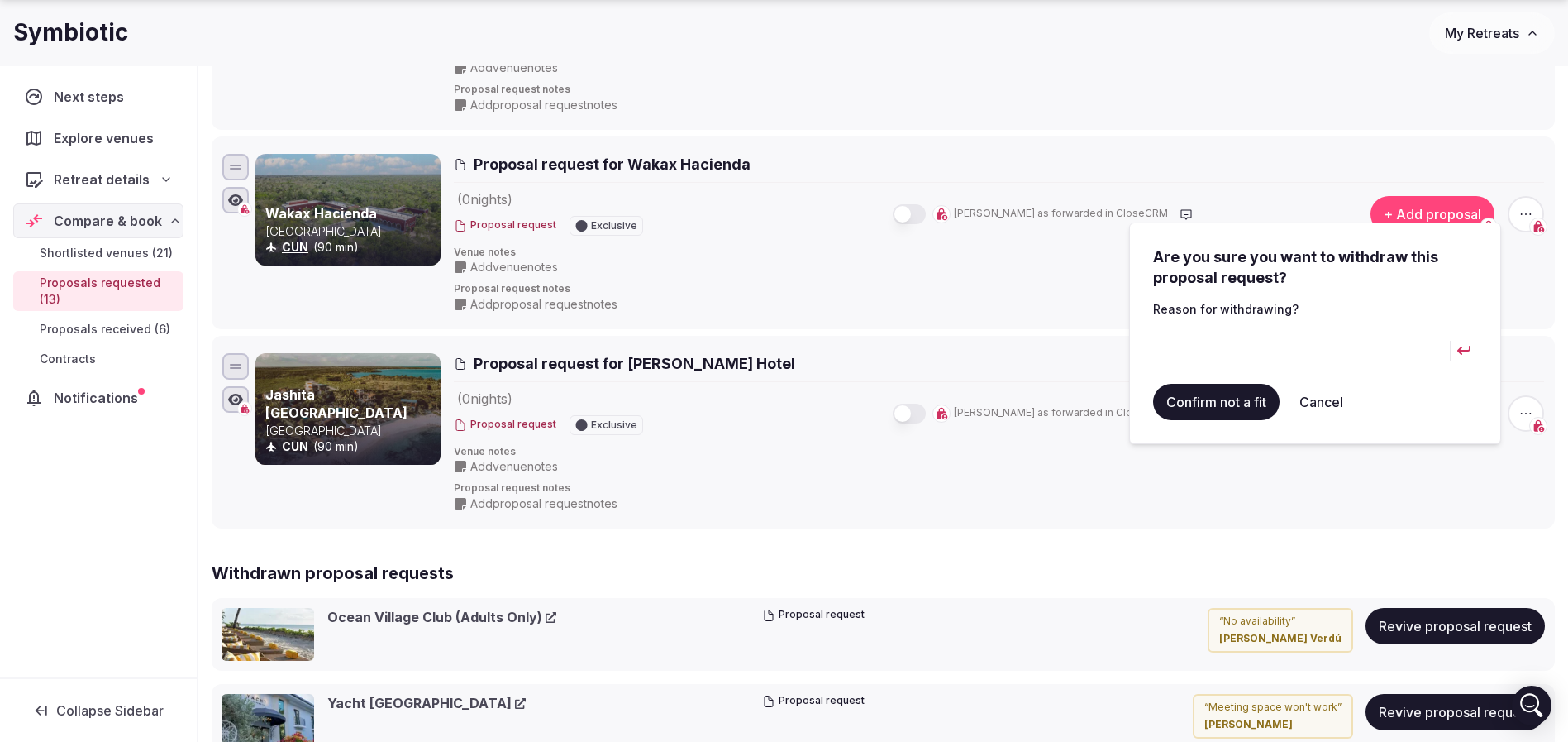
click at [1236, 346] on input at bounding box center [1301, 350] width 297 height 40
type input "********"
click at [1223, 398] on button "Confirm not a fit" at bounding box center [1215, 402] width 126 height 37
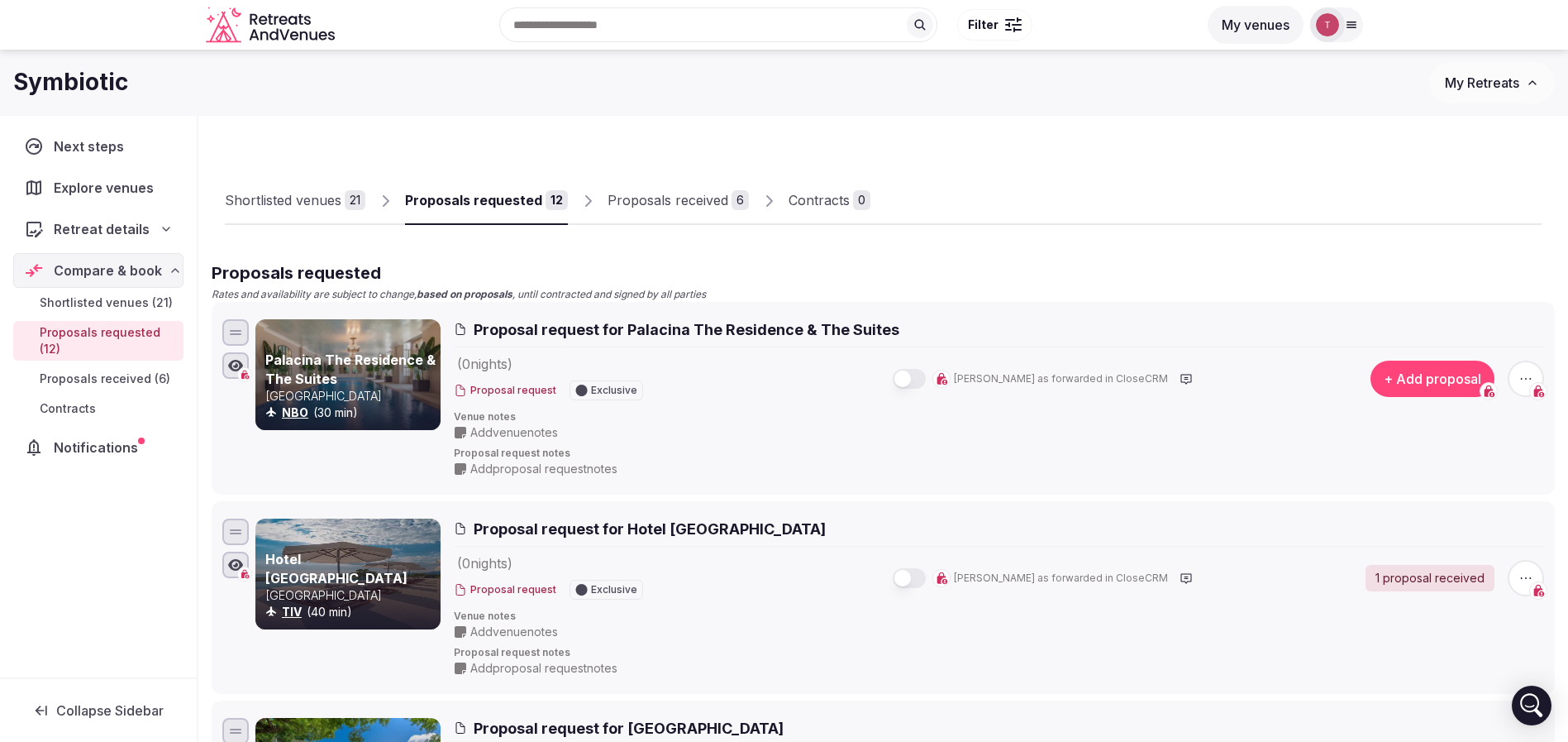
click at [684, 190] on div "Proposals received" at bounding box center [667, 200] width 121 height 20
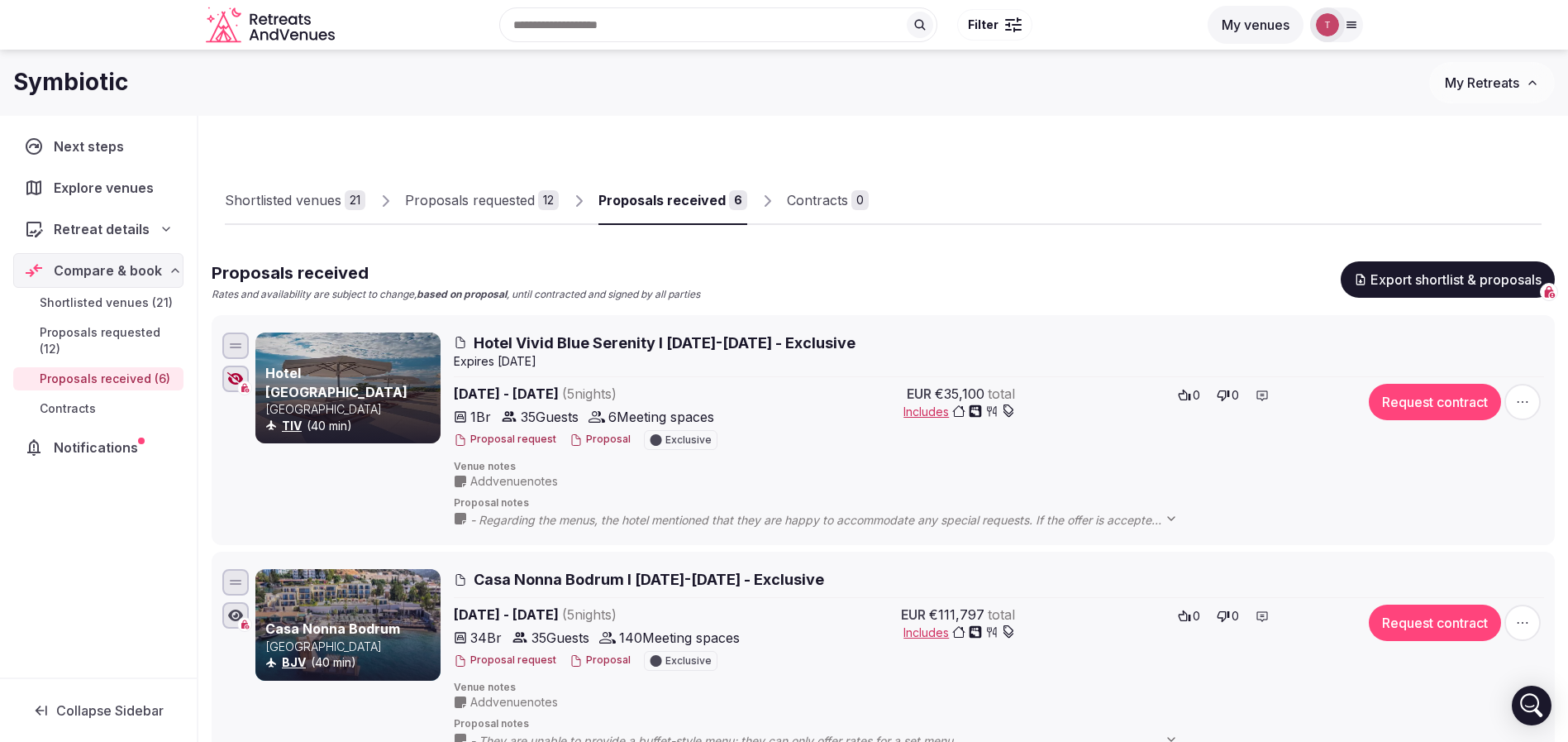
click at [599, 438] on button "Proposal" at bounding box center [599, 439] width 61 height 14
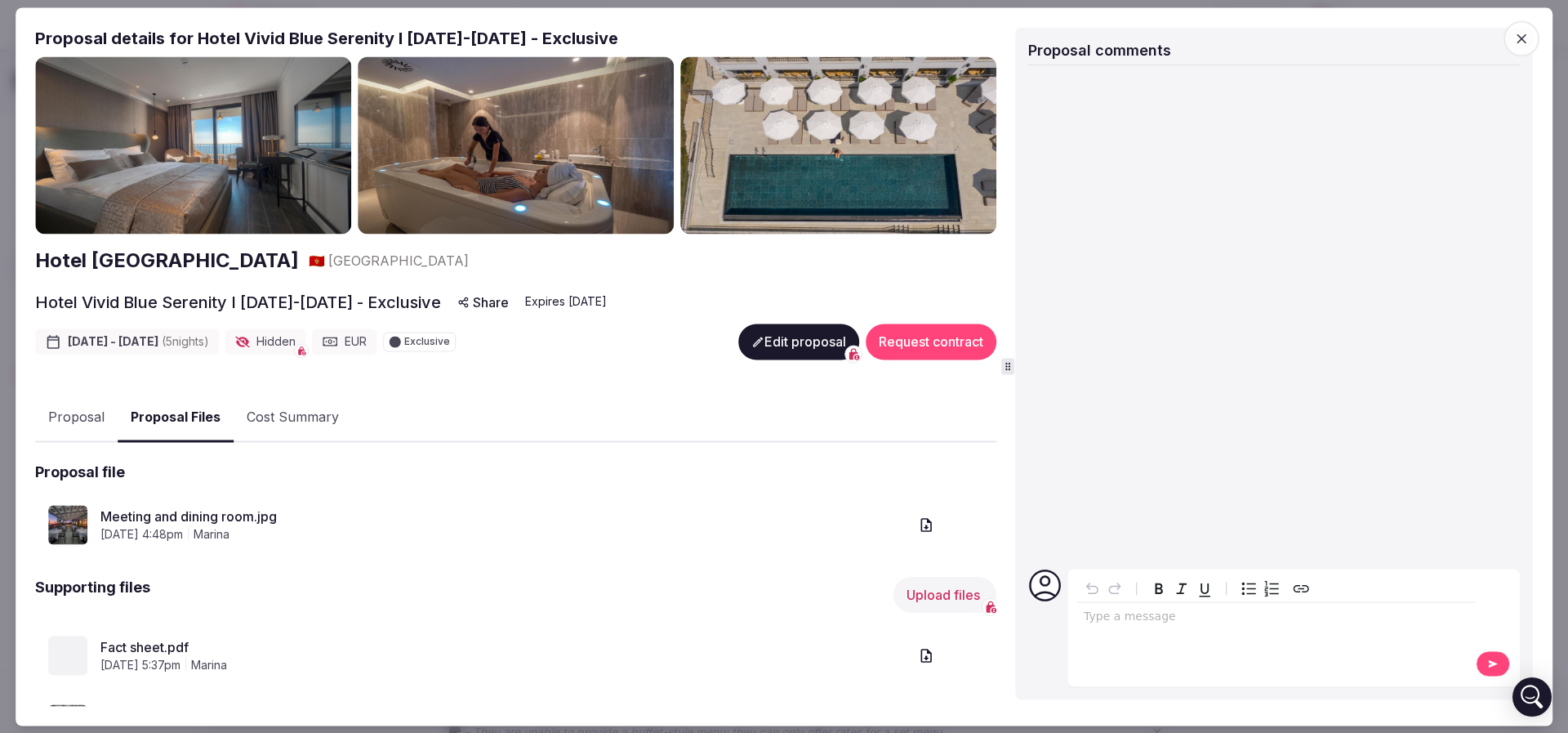
click at [175, 423] on button "Proposal Files" at bounding box center [175, 417] width 116 height 49
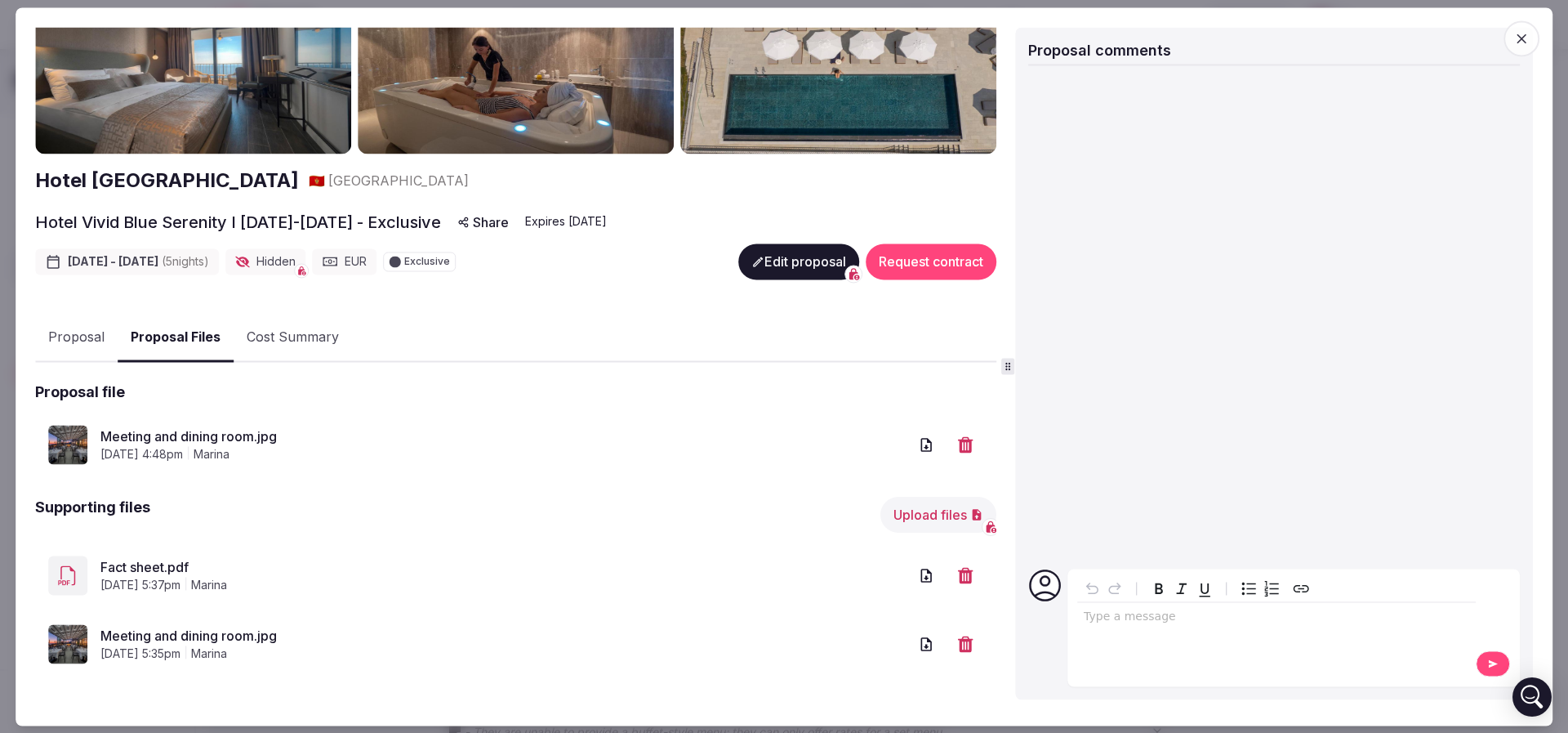
click at [221, 433] on link "Meeting and dining room.jpg" at bounding box center [504, 437] width 808 height 20
click at [163, 563] on link "Fact sheet.pdf" at bounding box center [504, 567] width 808 height 20
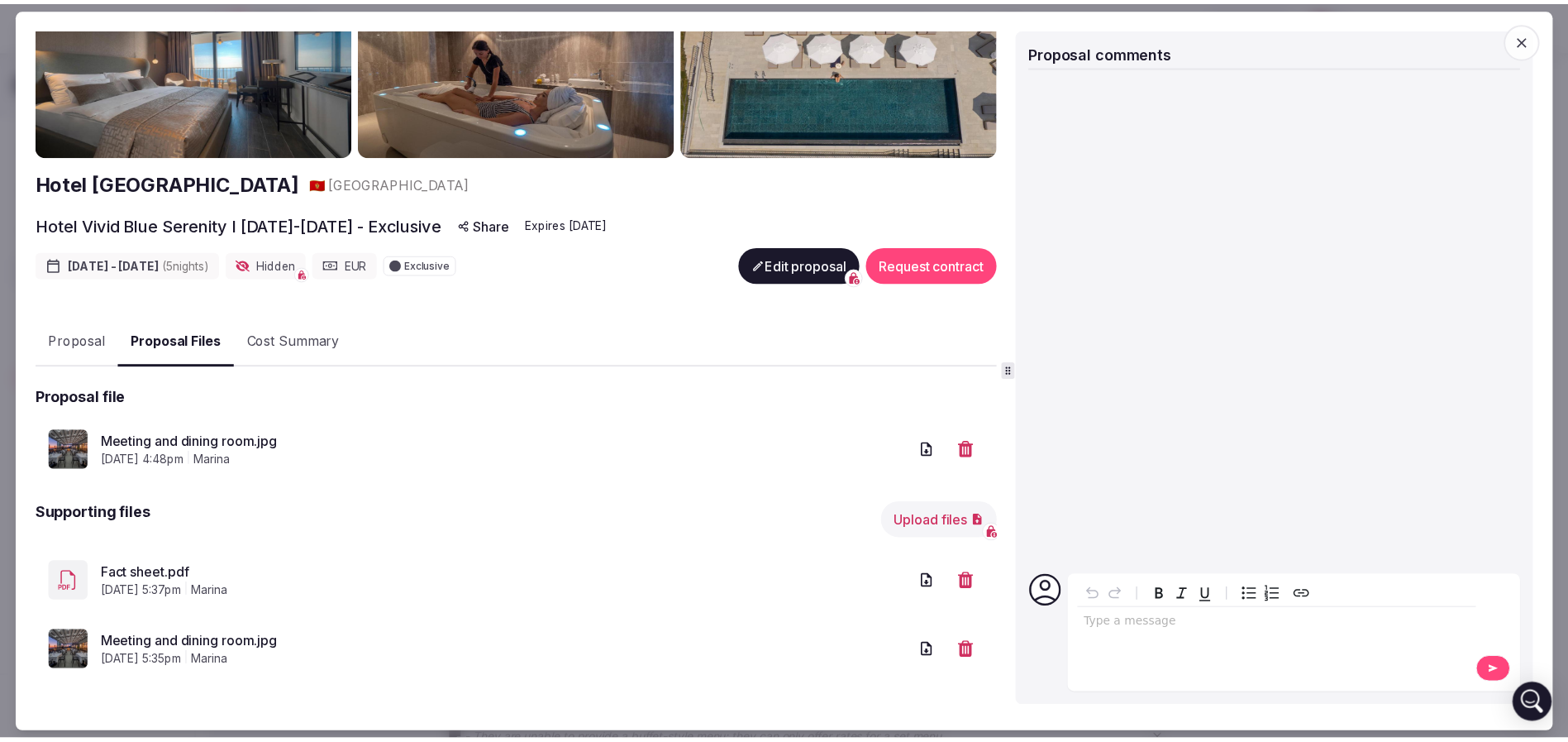
scroll to position [0, 0]
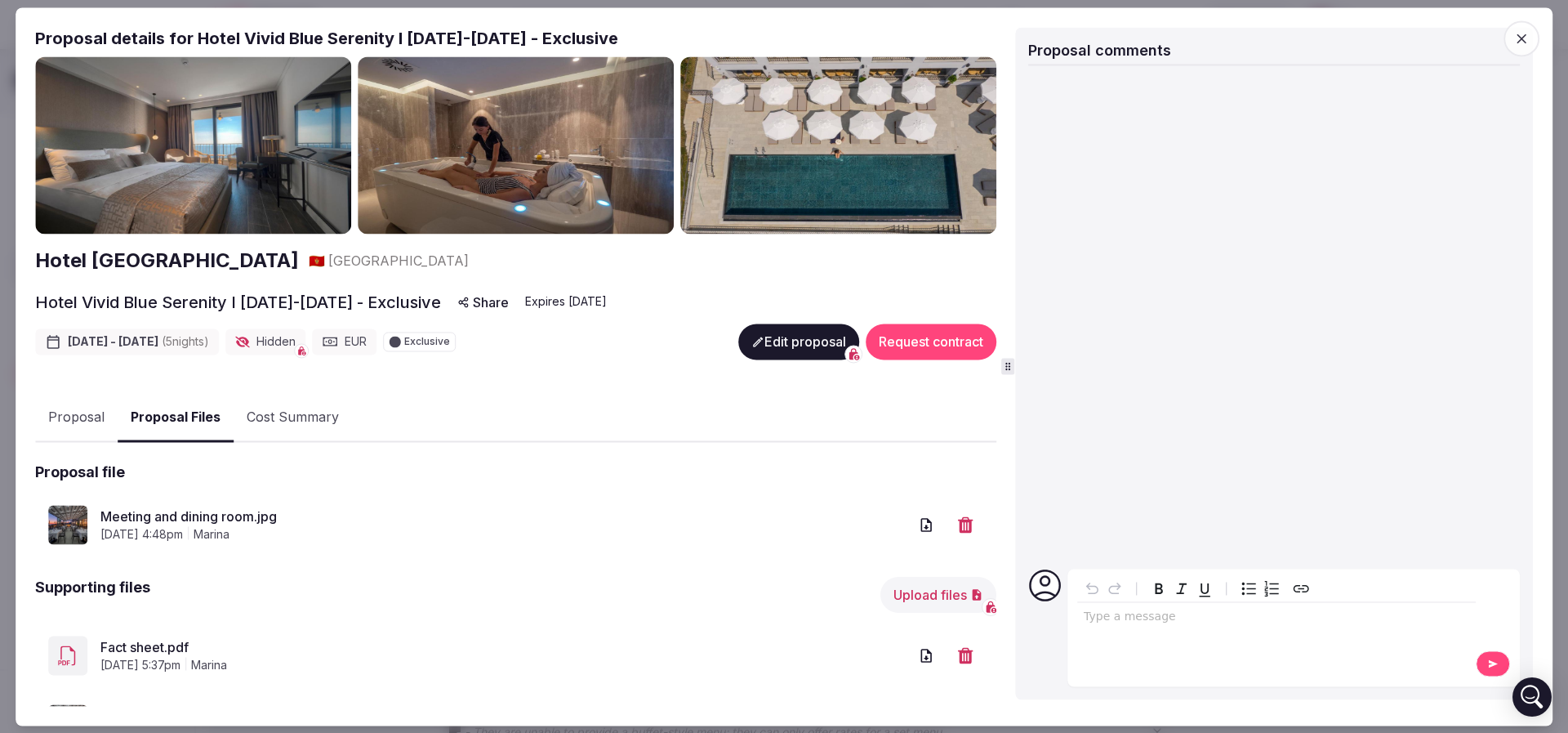
click at [1528, 37] on icon "button" at bounding box center [1521, 38] width 16 height 16
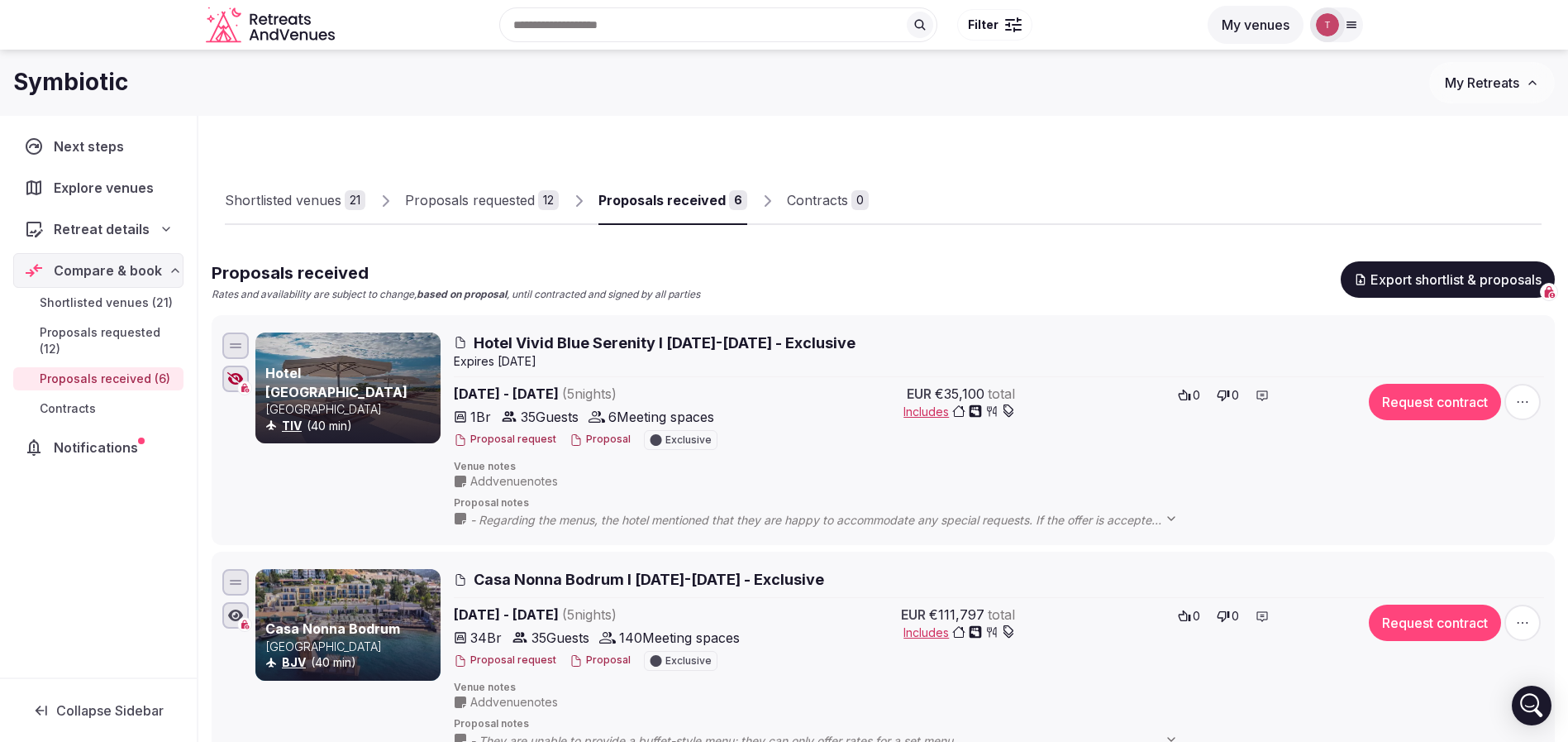
click at [590, 438] on button "Proposal" at bounding box center [599, 439] width 61 height 14
click at [575, 344] on span "Hotel Vivid Blue Serenity I 9-14 April 2026 - Exclusive" at bounding box center [664, 342] width 382 height 20
click at [512, 197] on div "Proposals requested" at bounding box center [470, 200] width 130 height 20
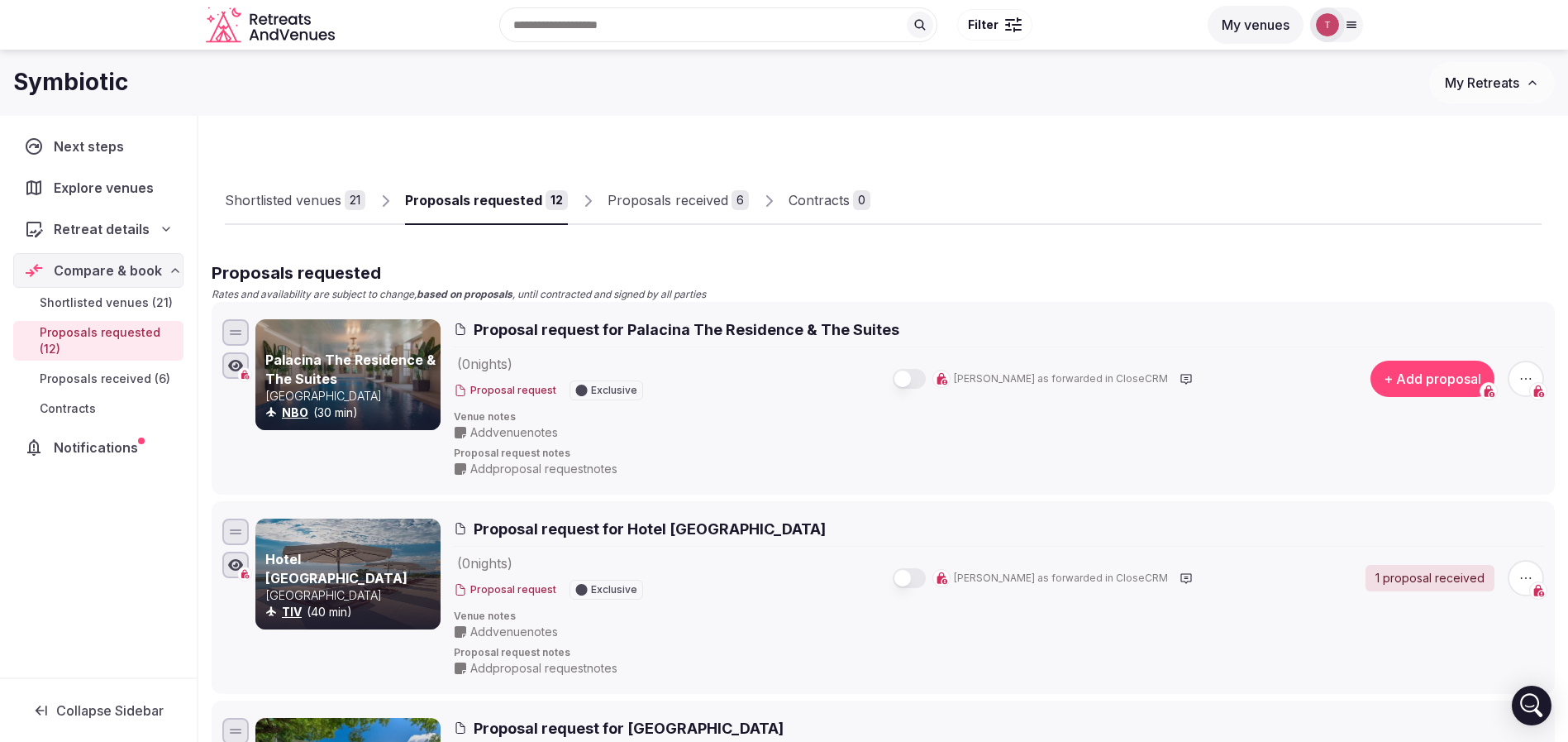
click at [338, 202] on div "Shortlisted venues" at bounding box center [283, 200] width 117 height 20
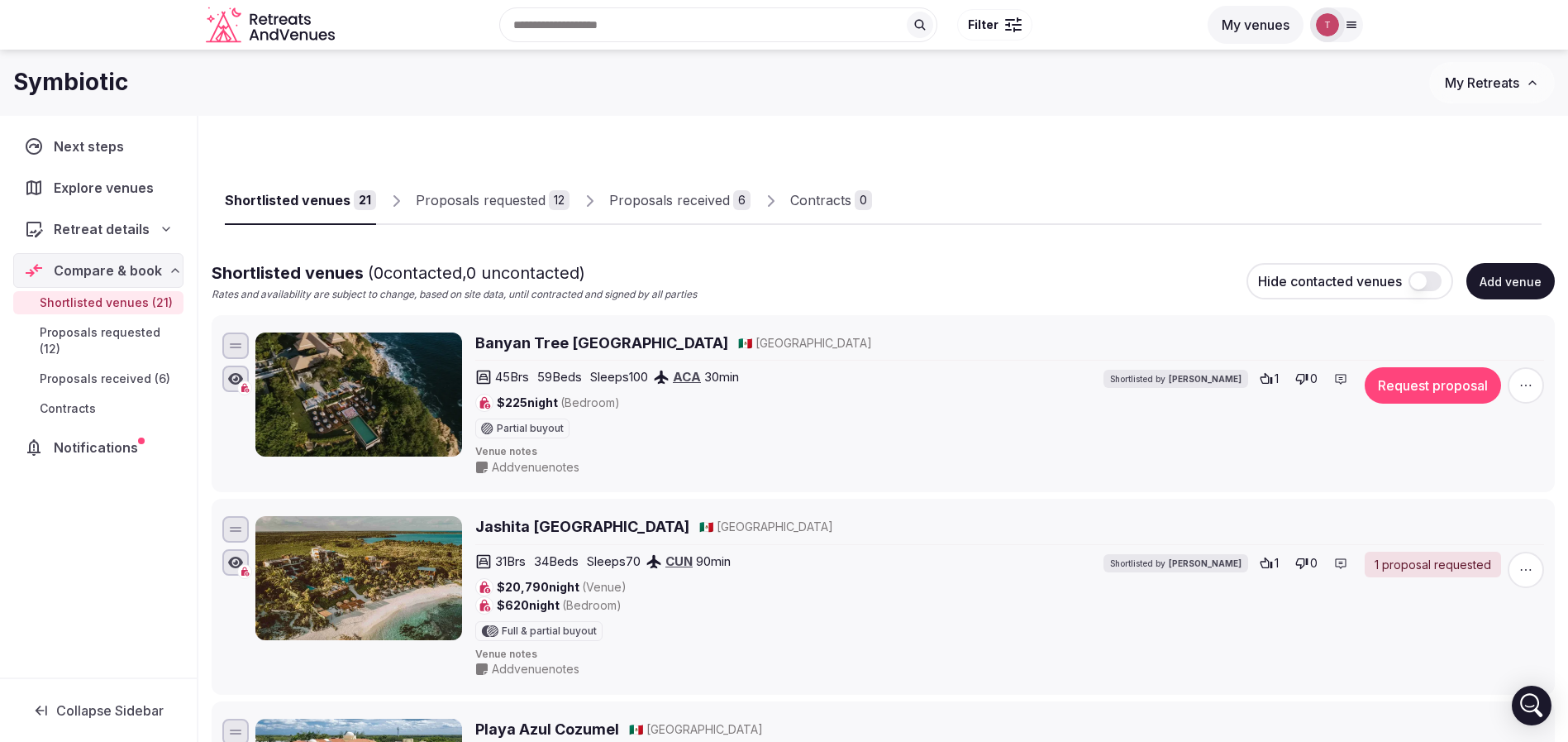
scroll to position [3690, 0]
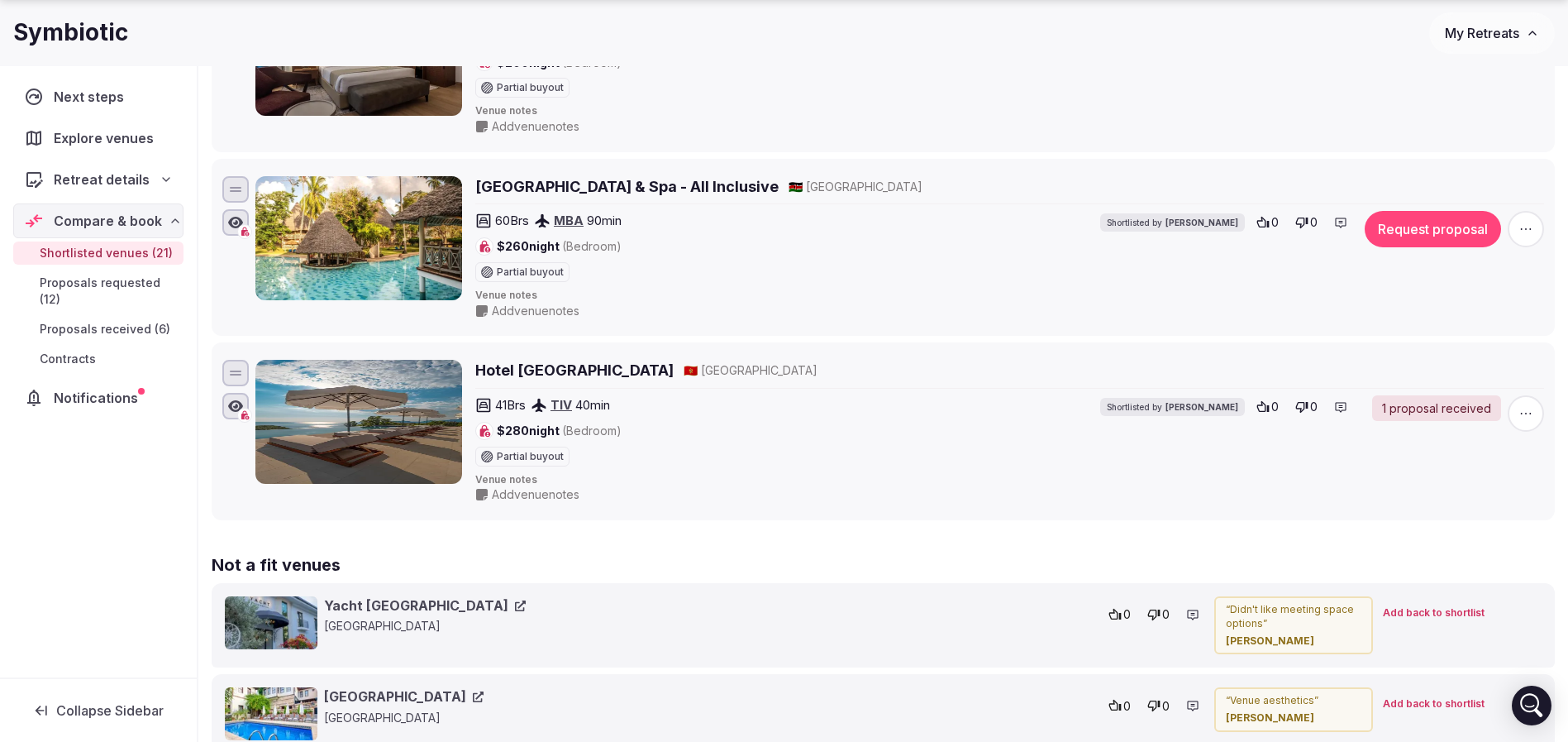
click at [427, 411] on img at bounding box center [359, 422] width 206 height 124
click at [609, 378] on h2 "Hotel Vivid Blue Serenity Resort" at bounding box center [575, 370] width 199 height 20
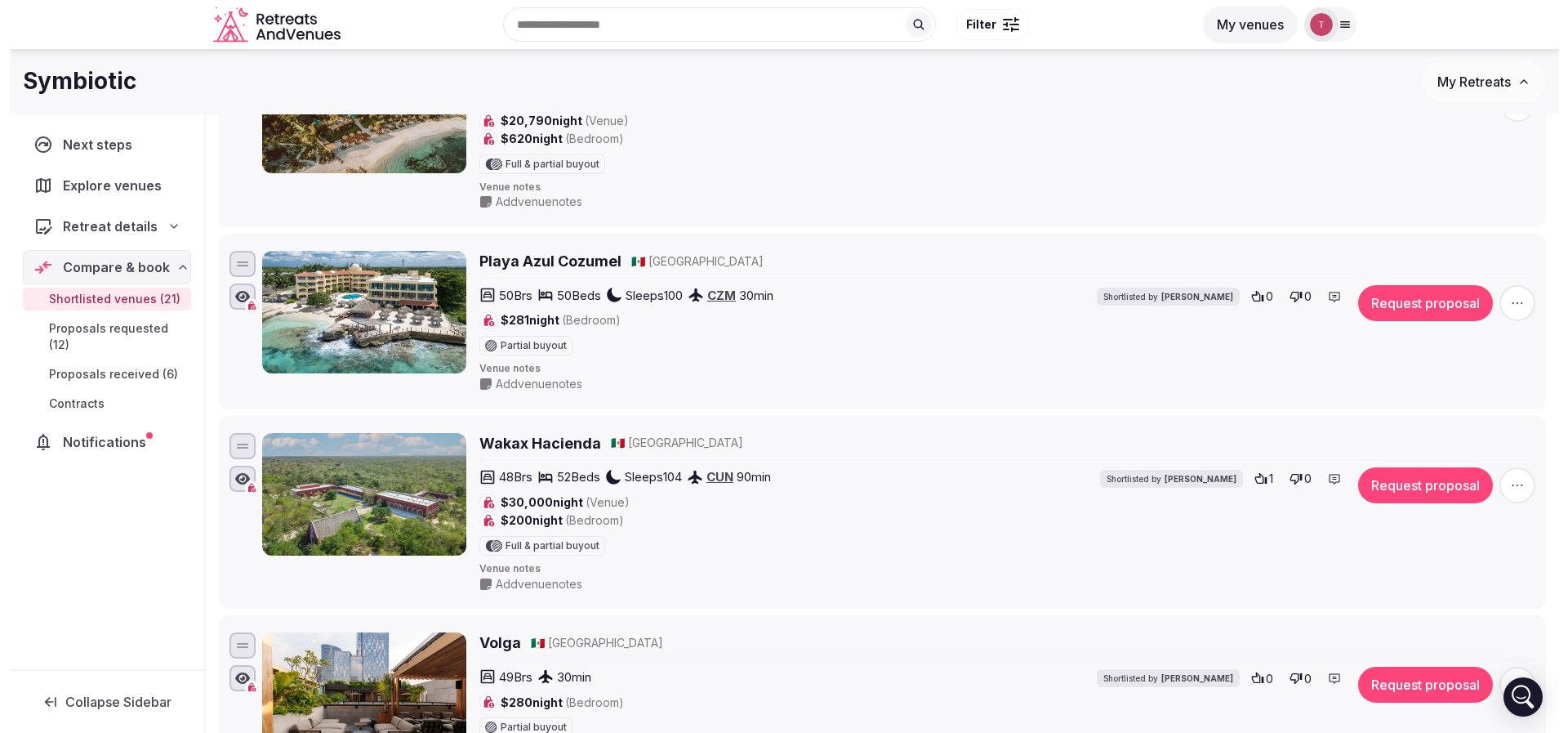
scroll to position [0, 0]
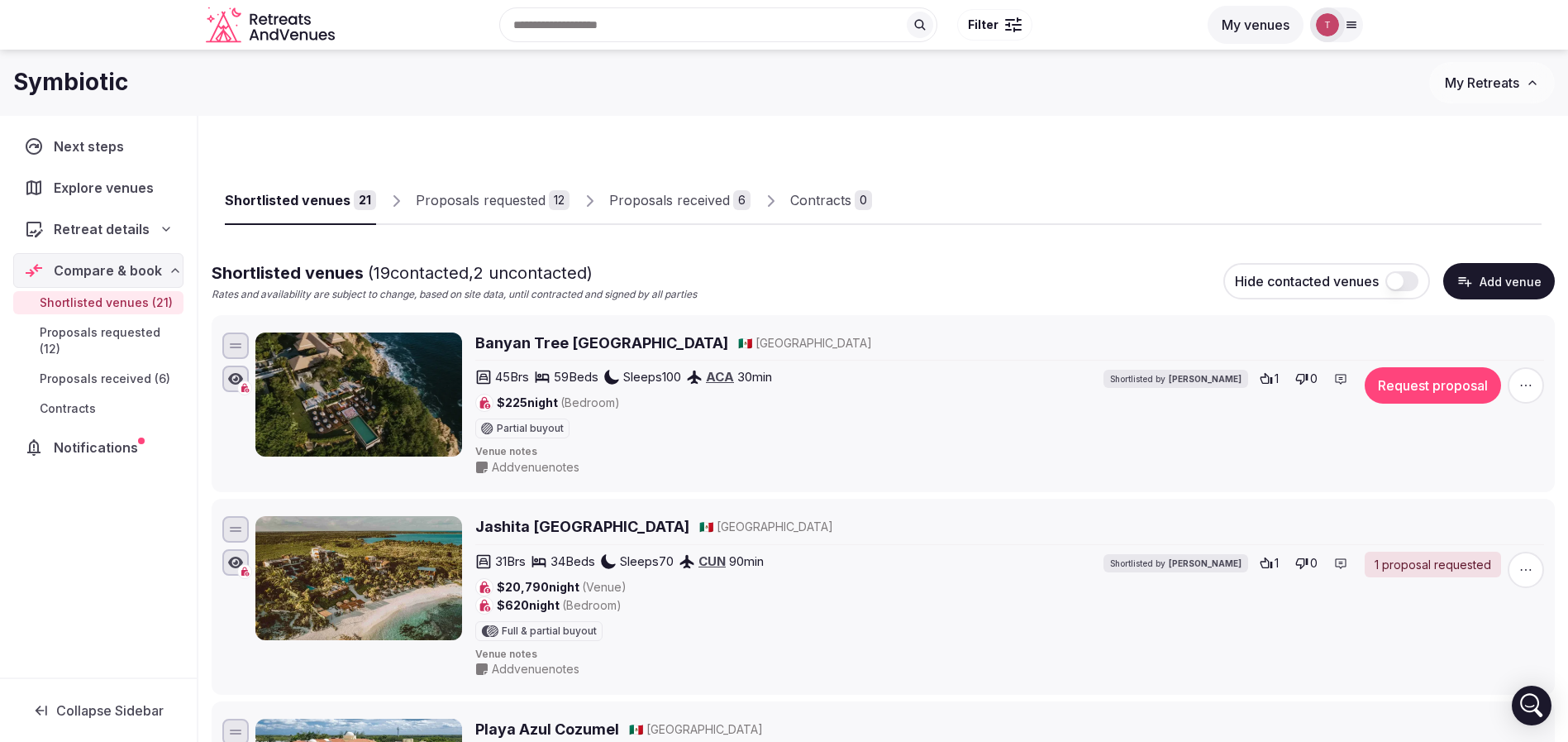
click at [722, 200] on div "Proposals received" at bounding box center [669, 200] width 121 height 20
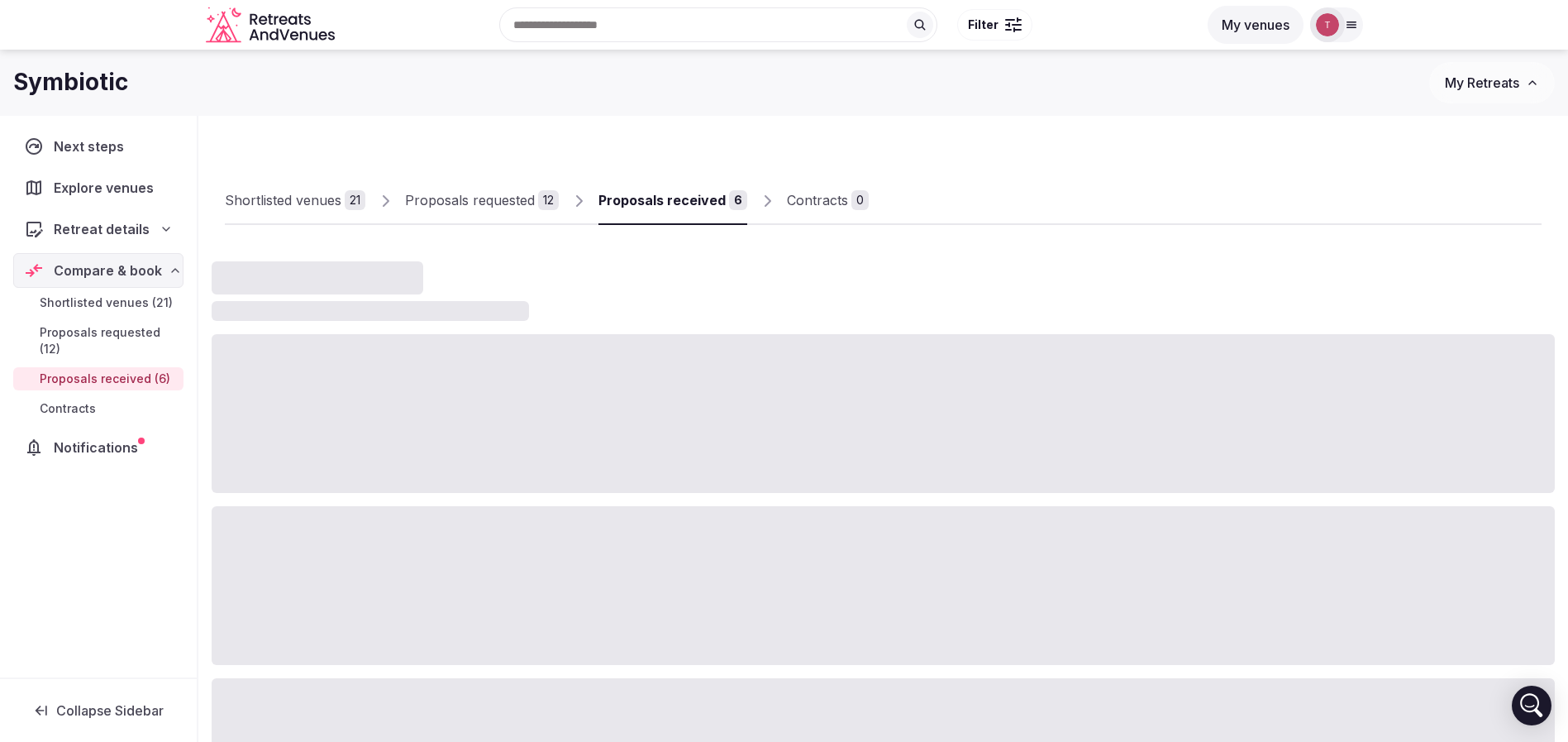
click at [722, 200] on div "Proposals received" at bounding box center [662, 200] width 127 height 20
click at [668, 201] on div "Proposals received" at bounding box center [662, 200] width 127 height 20
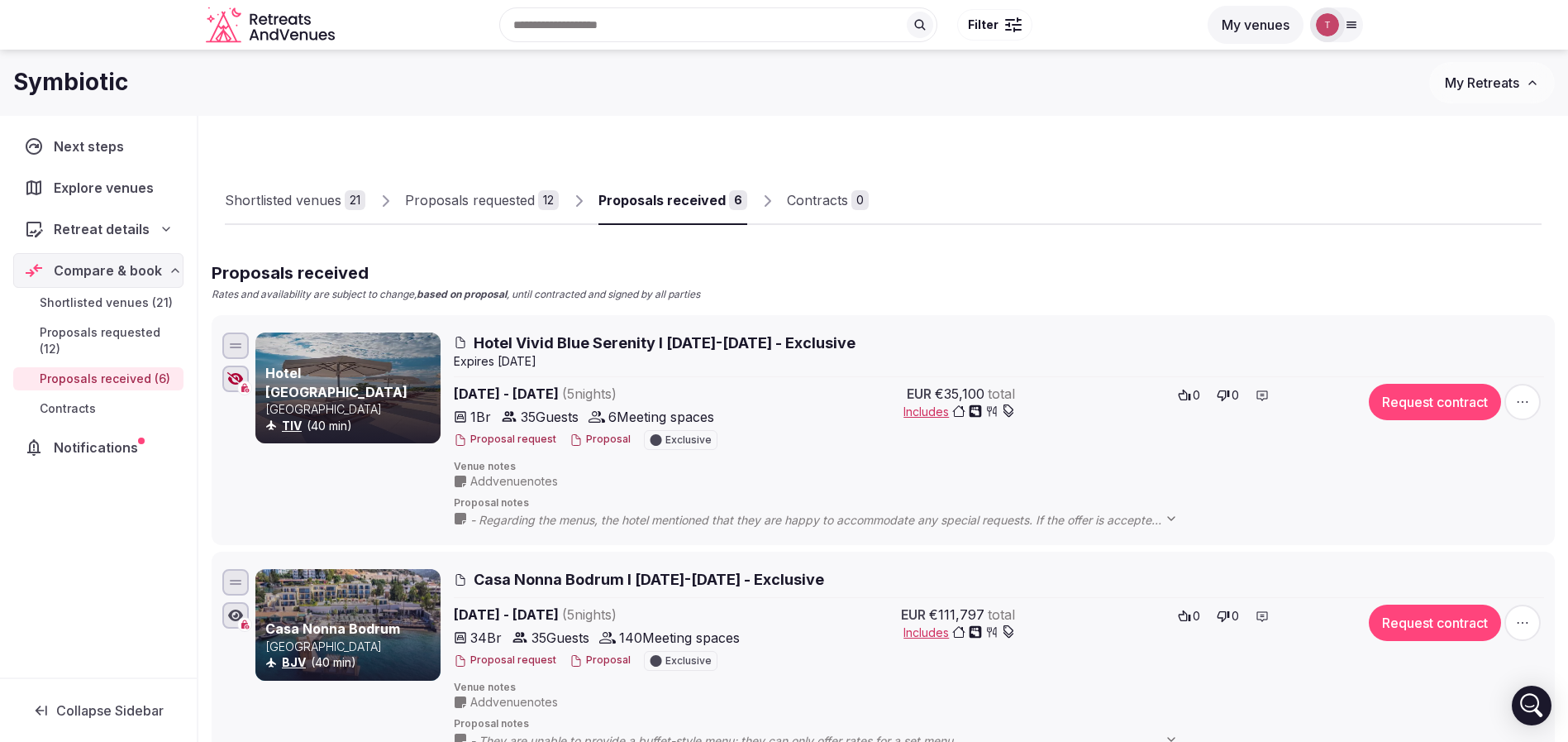
click at [668, 201] on div "Proposals received" at bounding box center [662, 200] width 127 height 20
click at [583, 437] on button "Proposal" at bounding box center [599, 439] width 61 height 14
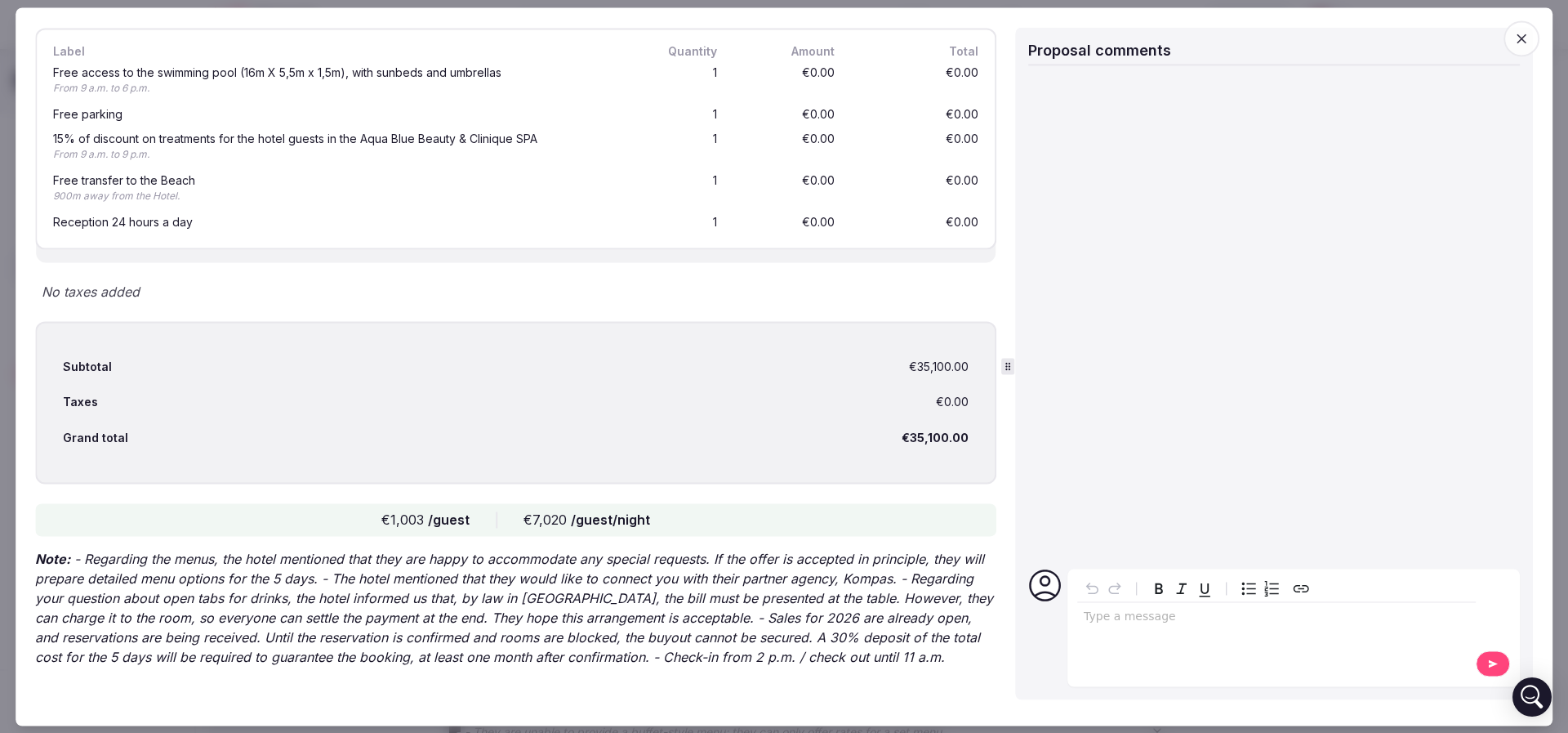
scroll to position [2396, 0]
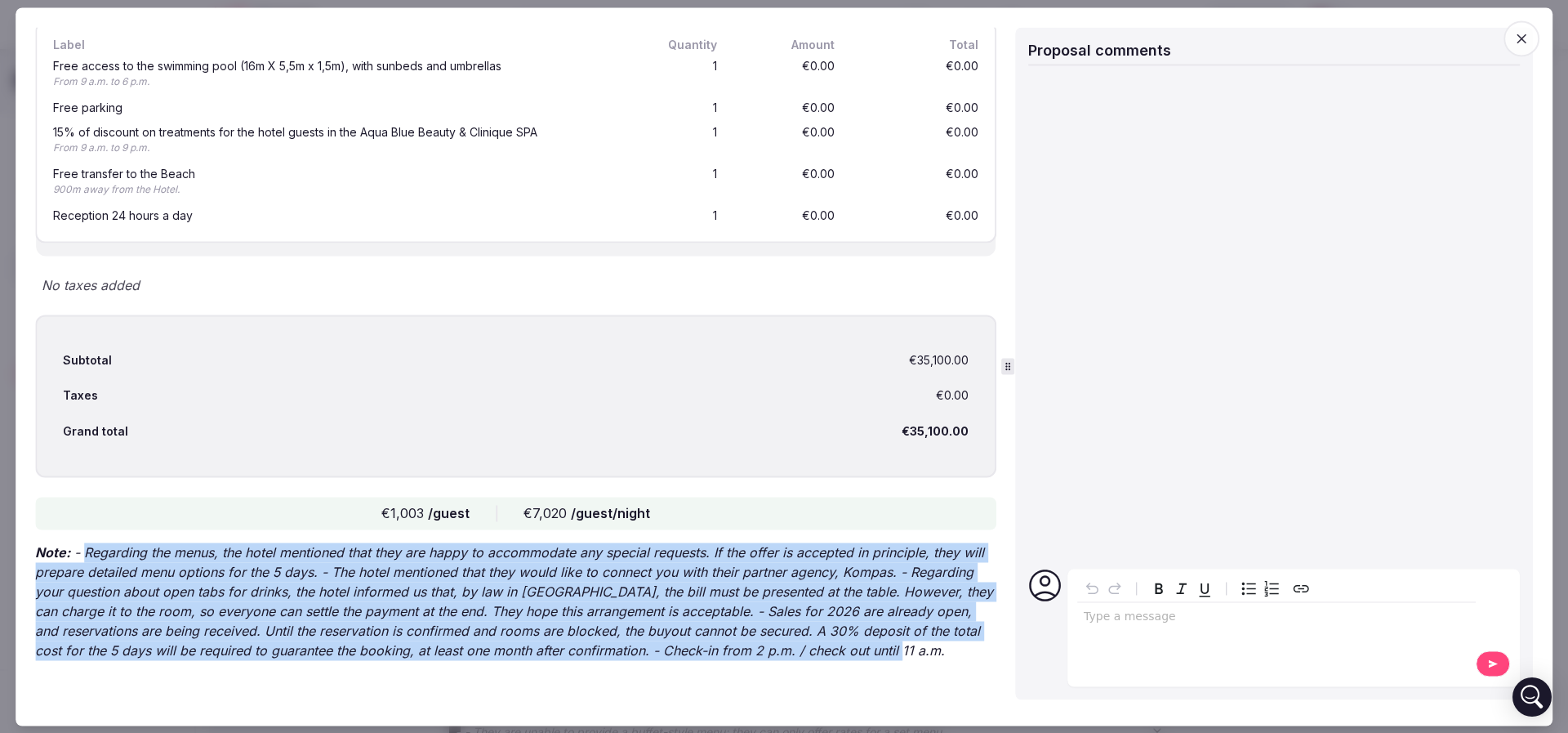
drag, startPoint x: 86, startPoint y: 532, endPoint x: 725, endPoint y: 677, distance: 655.2
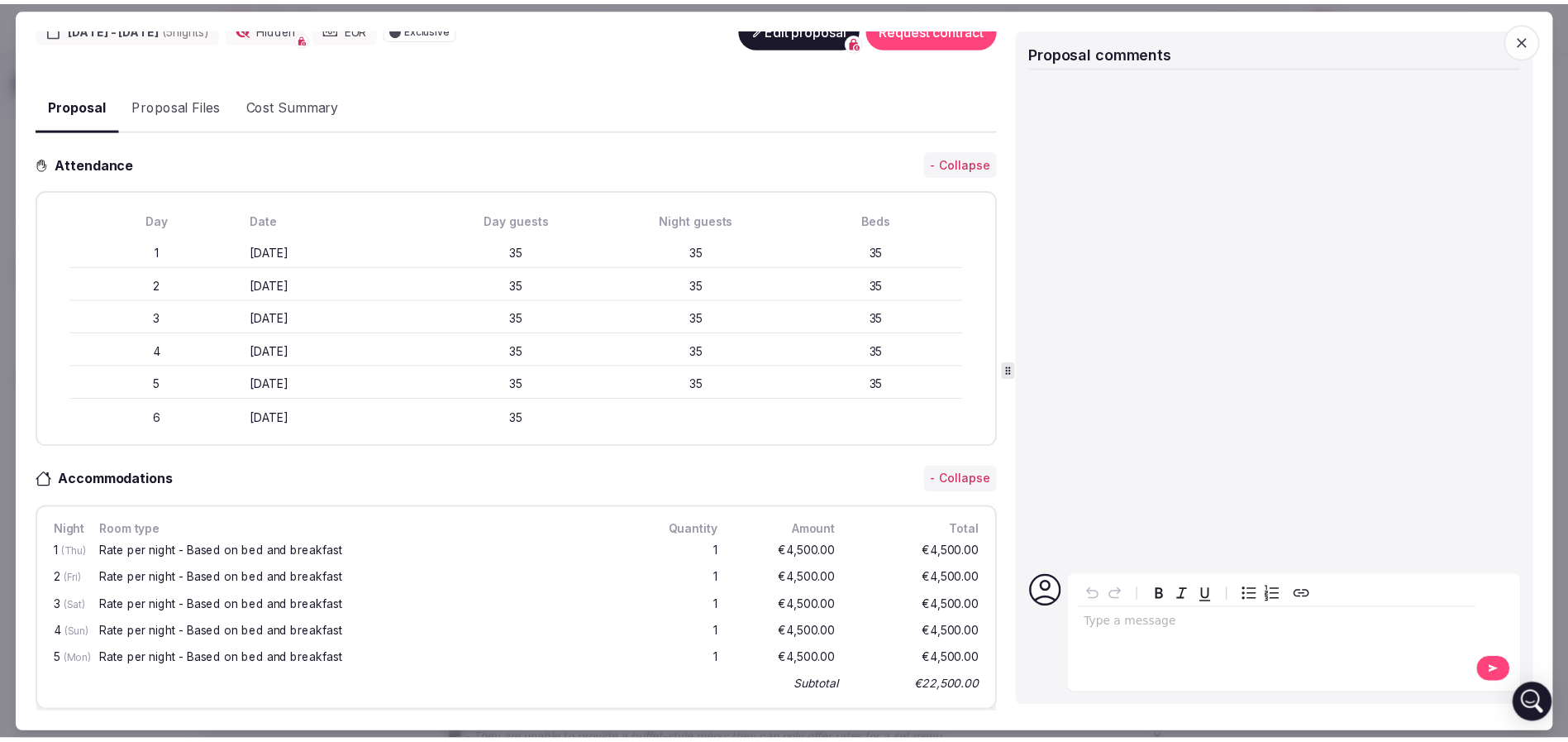
scroll to position [0, 0]
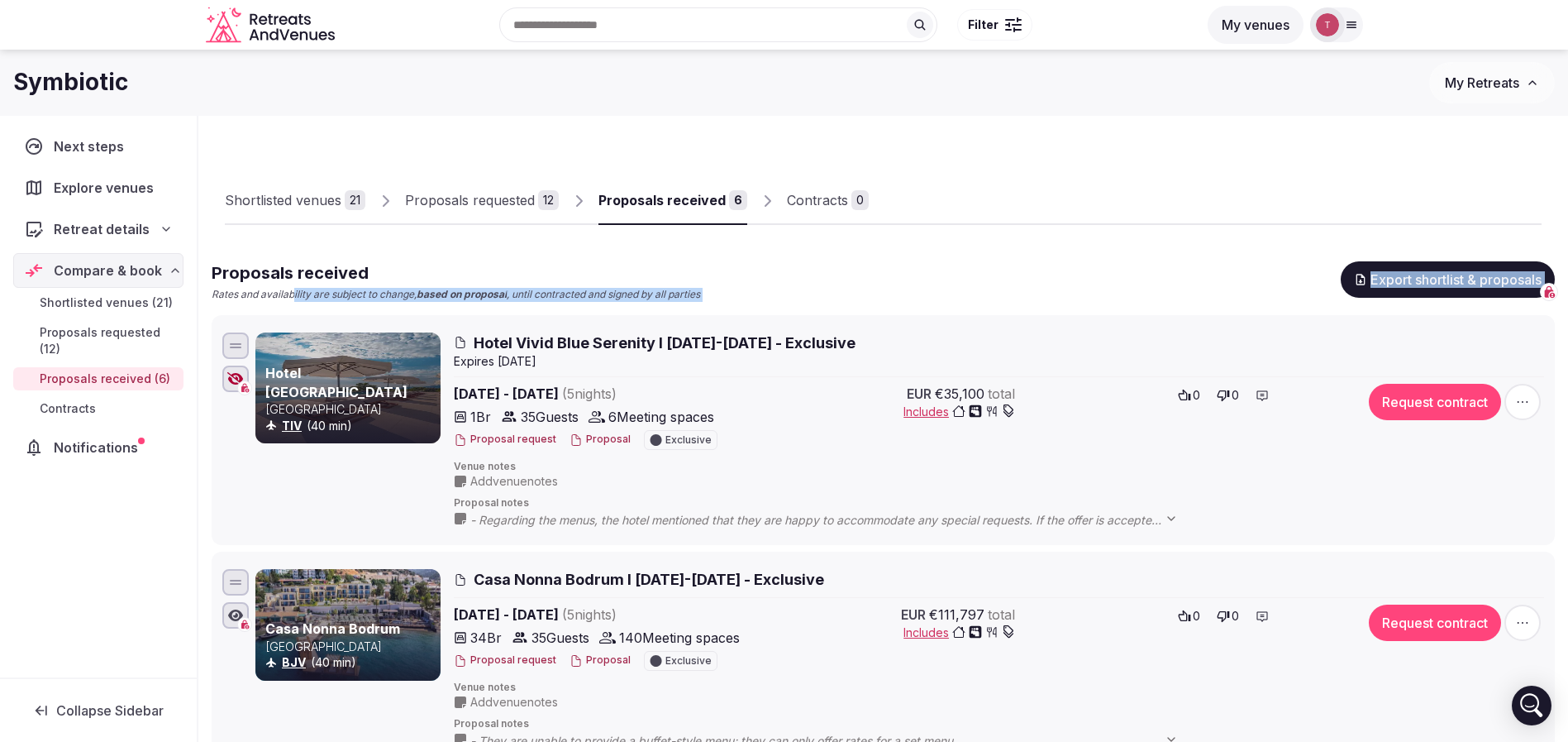
drag, startPoint x: 2, startPoint y: 272, endPoint x: 292, endPoint y: 290, distance: 290.6
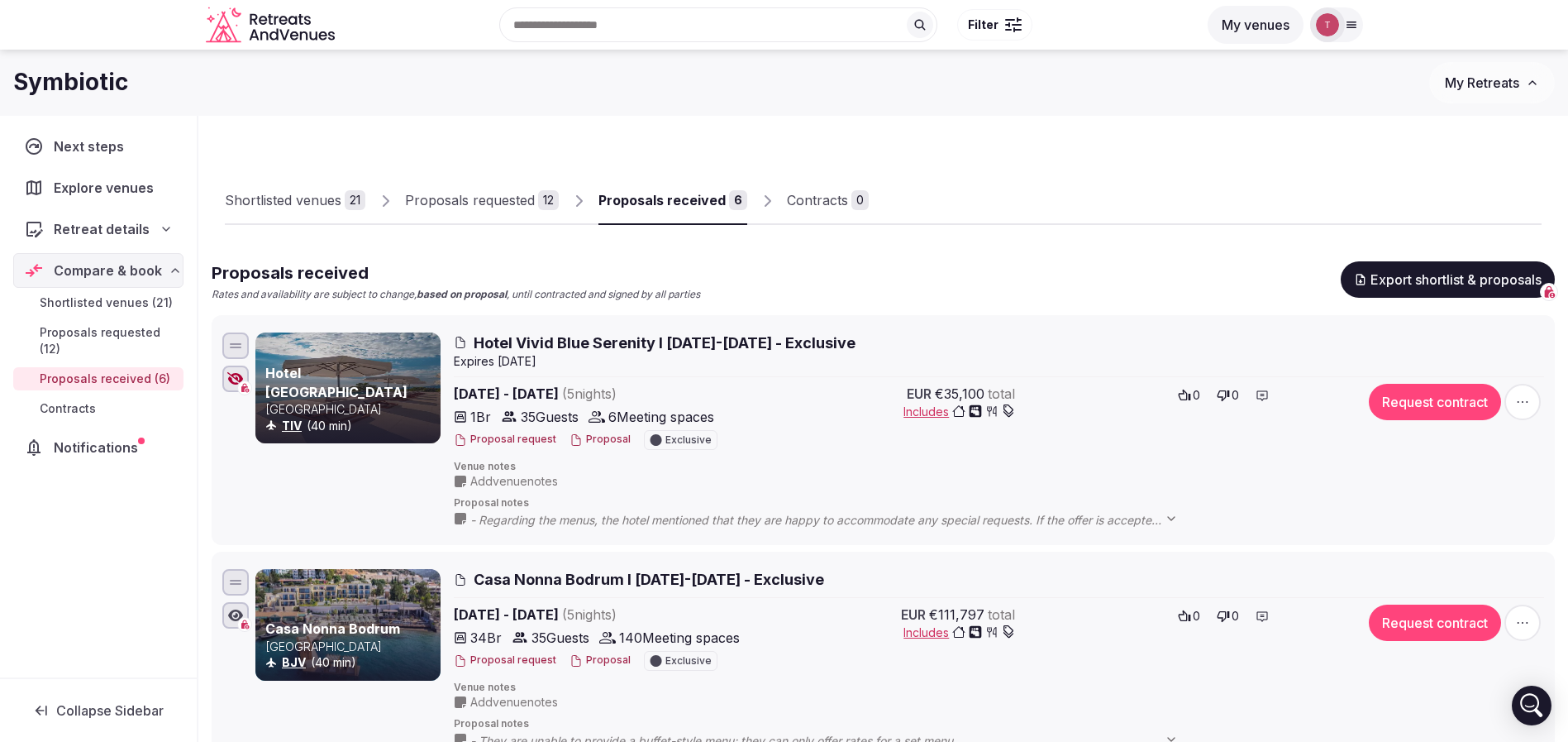
click at [659, 265] on h2 "Proposals received" at bounding box center [455, 273] width 488 height 23
click at [730, 347] on span "Hotel Vivid Blue Serenity I 9-14 April 2026 - Exclusive" at bounding box center [664, 342] width 382 height 20
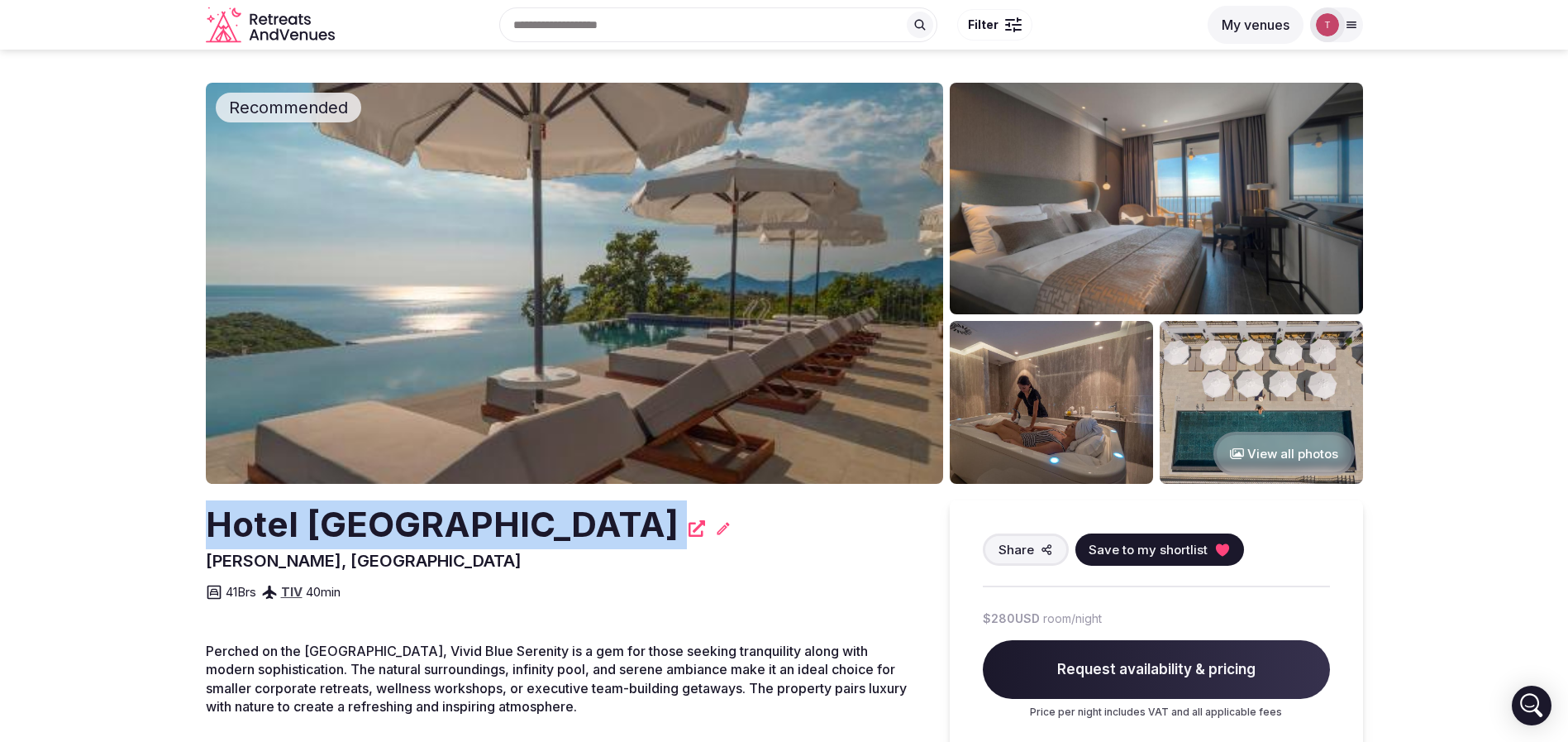
drag, startPoint x: 199, startPoint y: 513, endPoint x: 753, endPoint y: 526, distance: 554.2
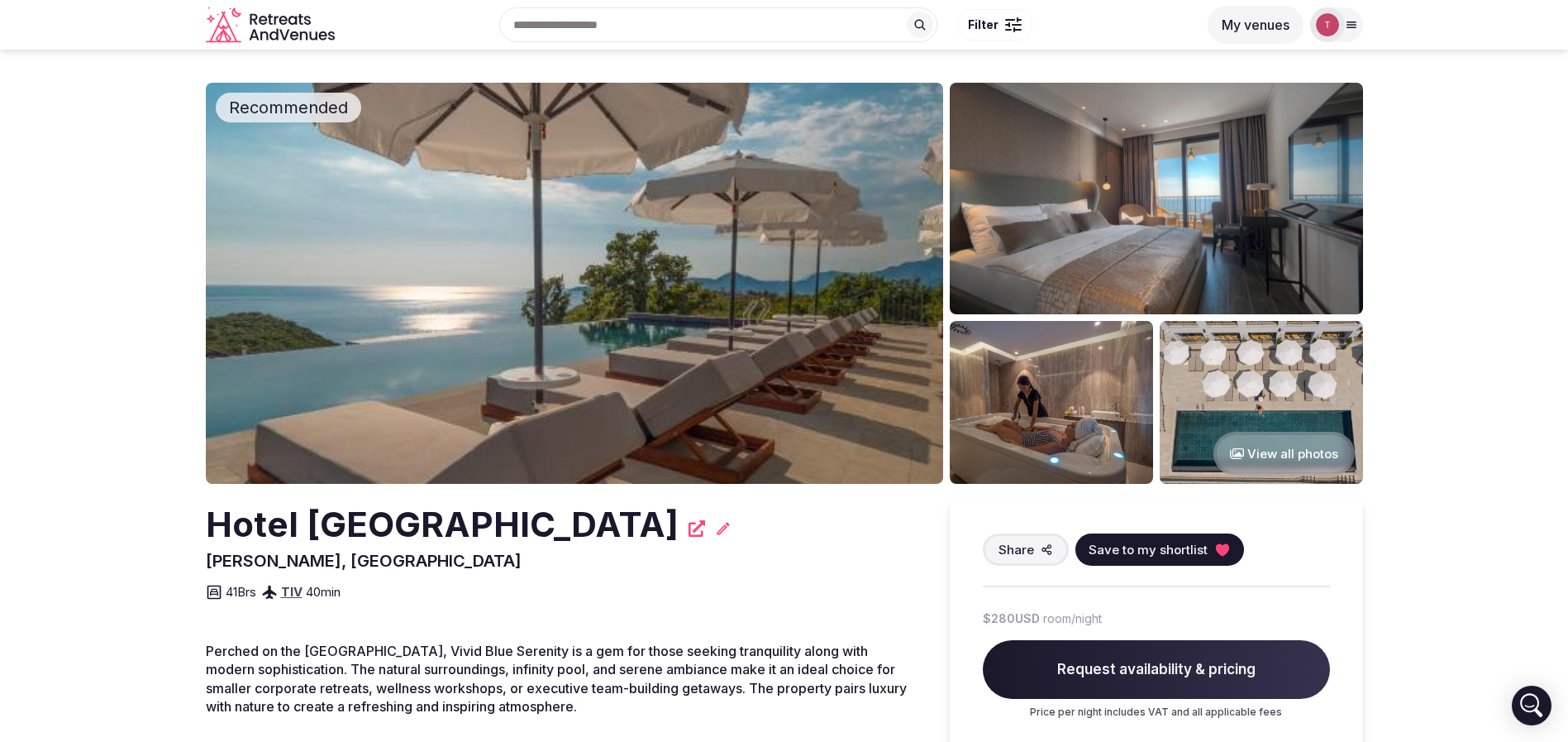
drag, startPoint x: 254, startPoint y: 593, endPoint x: 220, endPoint y: 597, distance: 34.2
click at [220, 597] on div "41 Brs" at bounding box center [230, 591] width 50 height 20
click at [586, 302] on img at bounding box center [574, 284] width 737 height 401
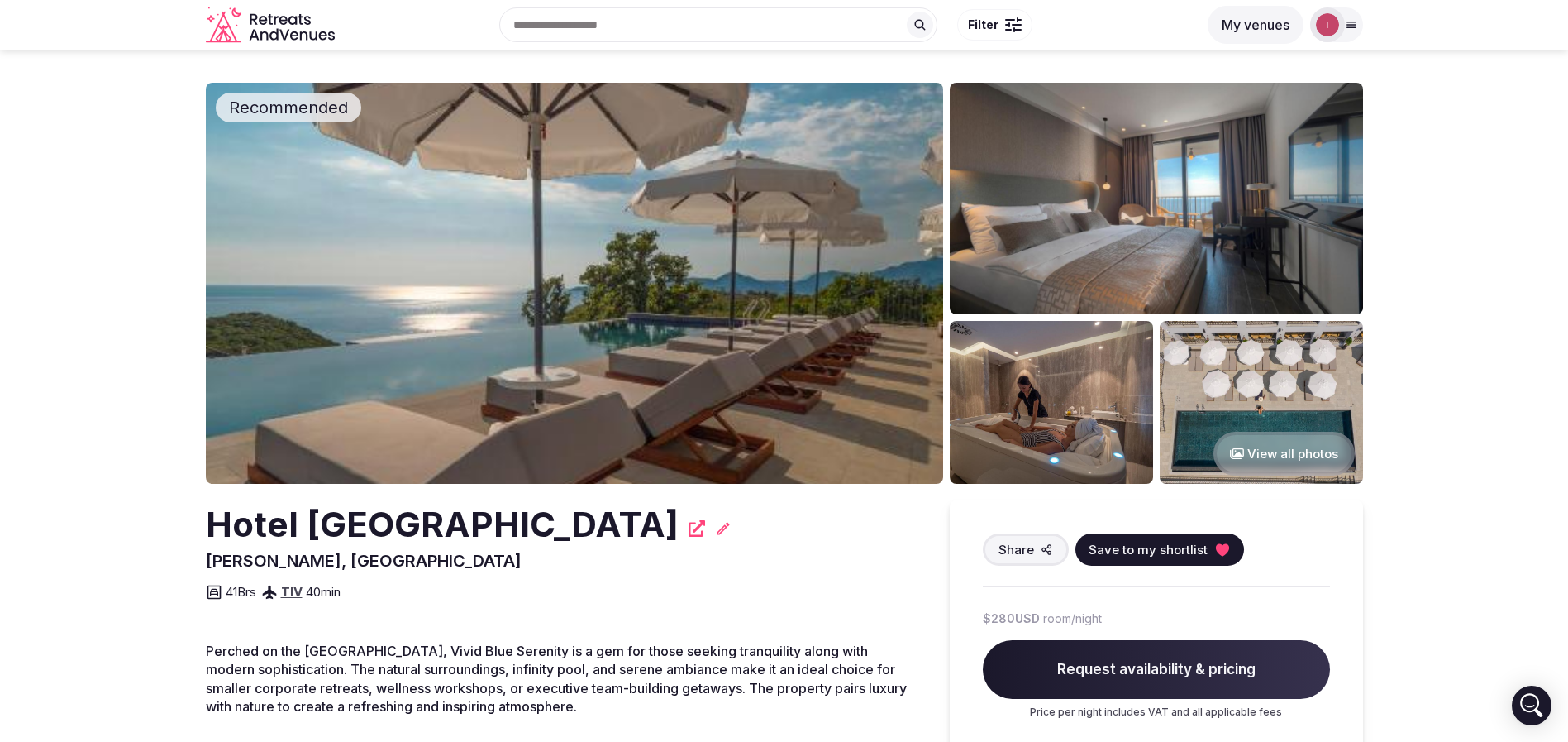
drag, startPoint x: 186, startPoint y: 548, endPoint x: 739, endPoint y: 529, distance: 553.3
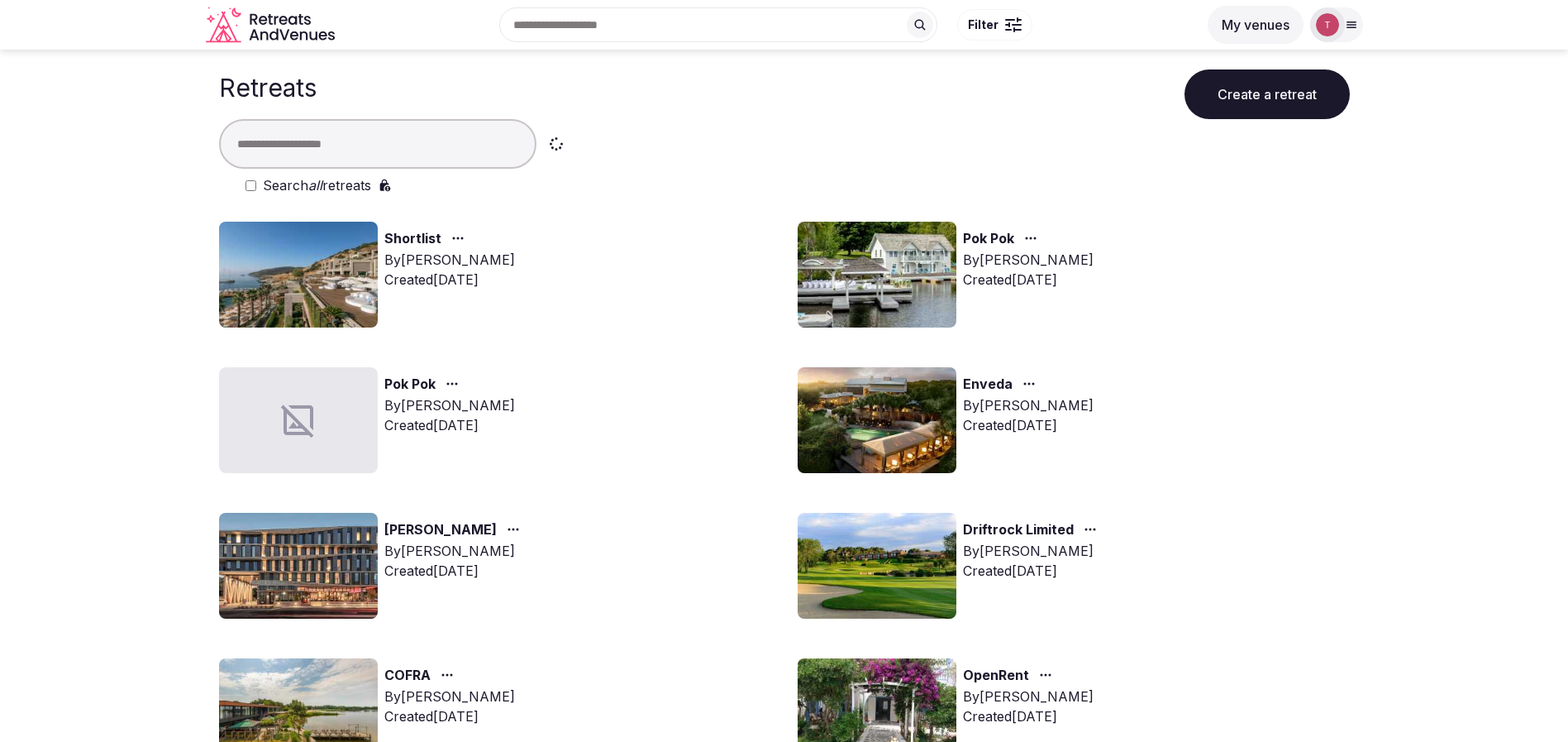
click at [897, 430] on img at bounding box center [877, 420] width 159 height 106
click at [918, 436] on img at bounding box center [877, 420] width 159 height 106
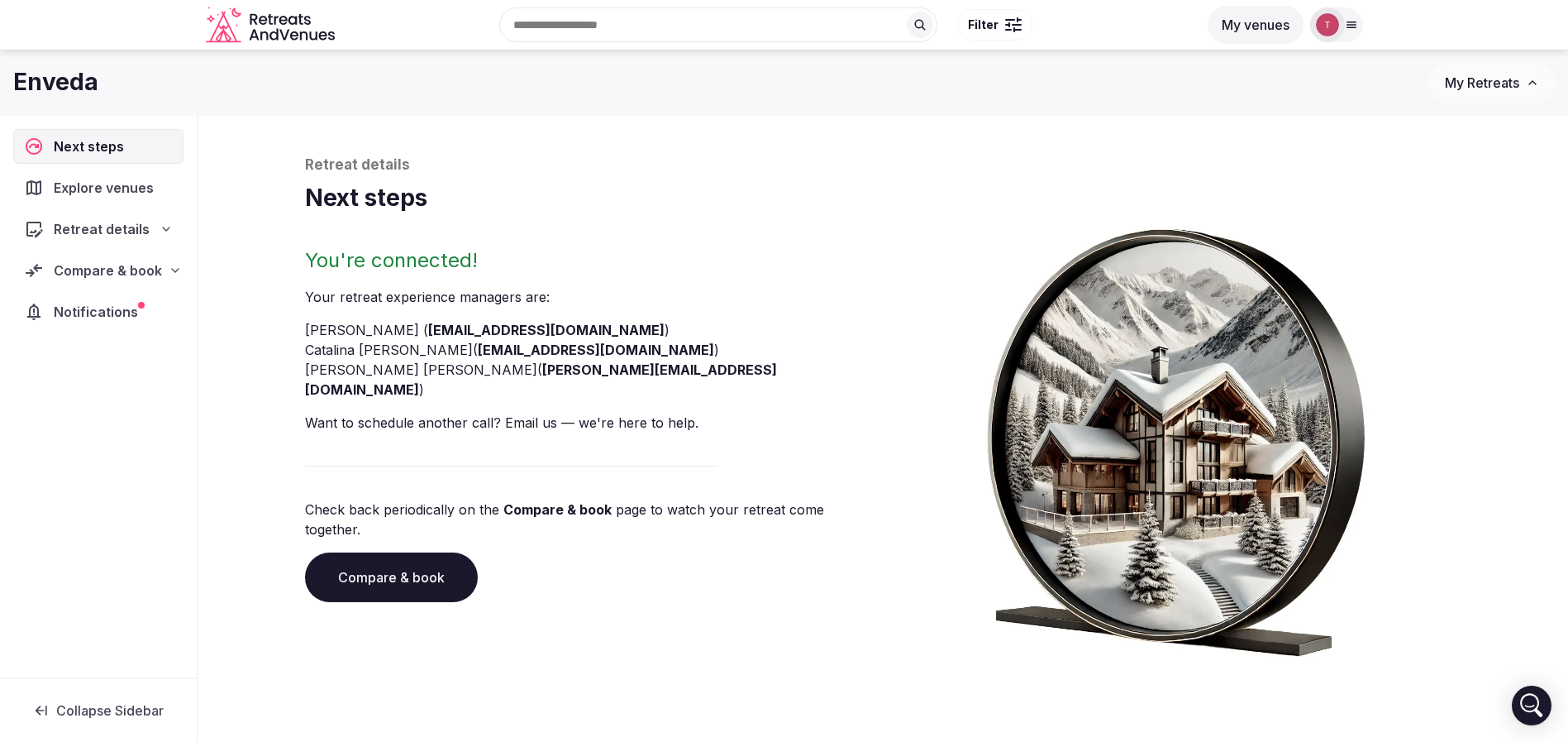
click at [390, 552] on link "Compare & book" at bounding box center [391, 576] width 173 height 49
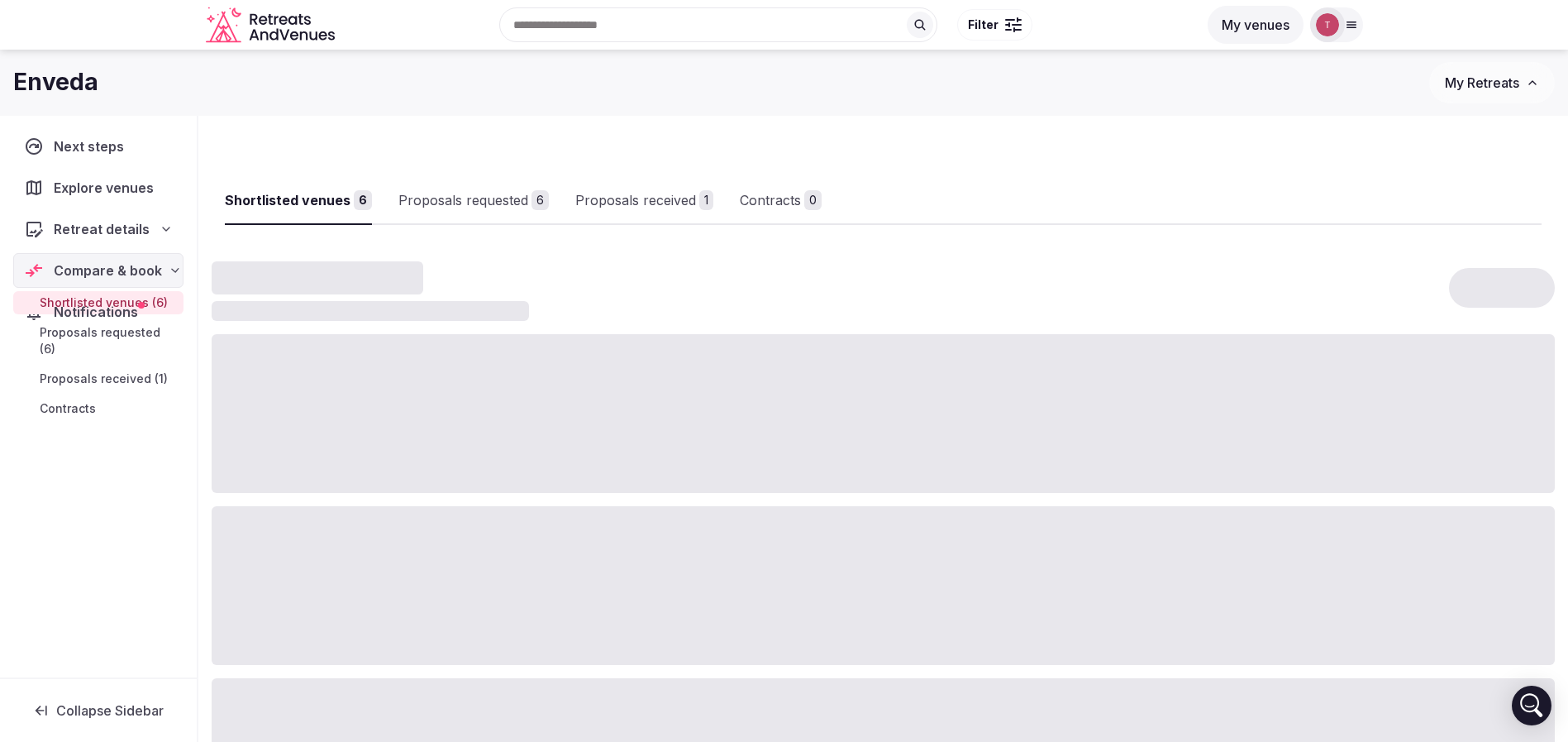
click at [390, 535] on div at bounding box center [882, 585] width 1343 height 159
click at [703, 183] on link "Proposals received 1" at bounding box center [670, 201] width 138 height 48
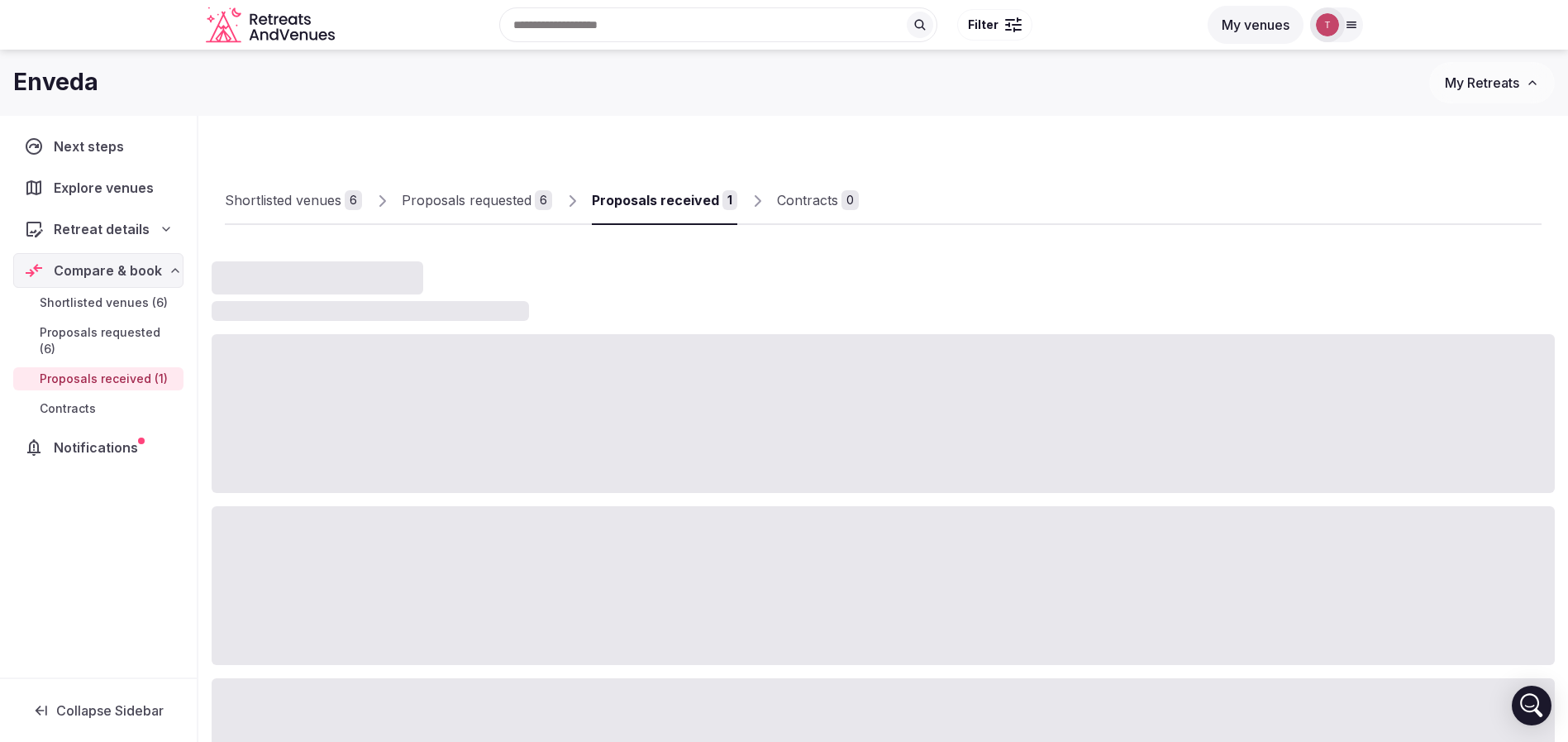
click at [696, 200] on div "Proposals received" at bounding box center [656, 200] width 127 height 20
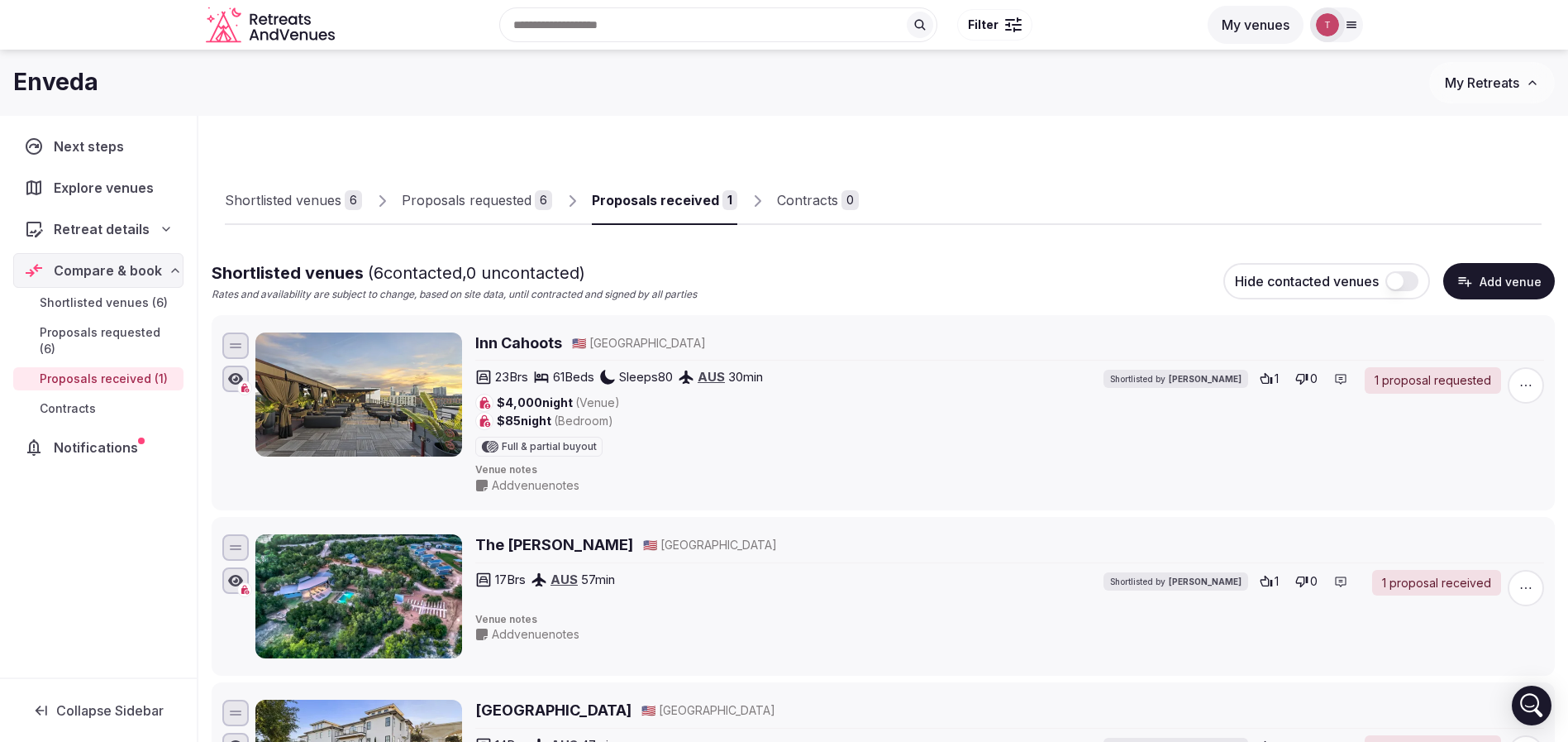
click at [648, 200] on div "Proposals received" at bounding box center [656, 200] width 127 height 20
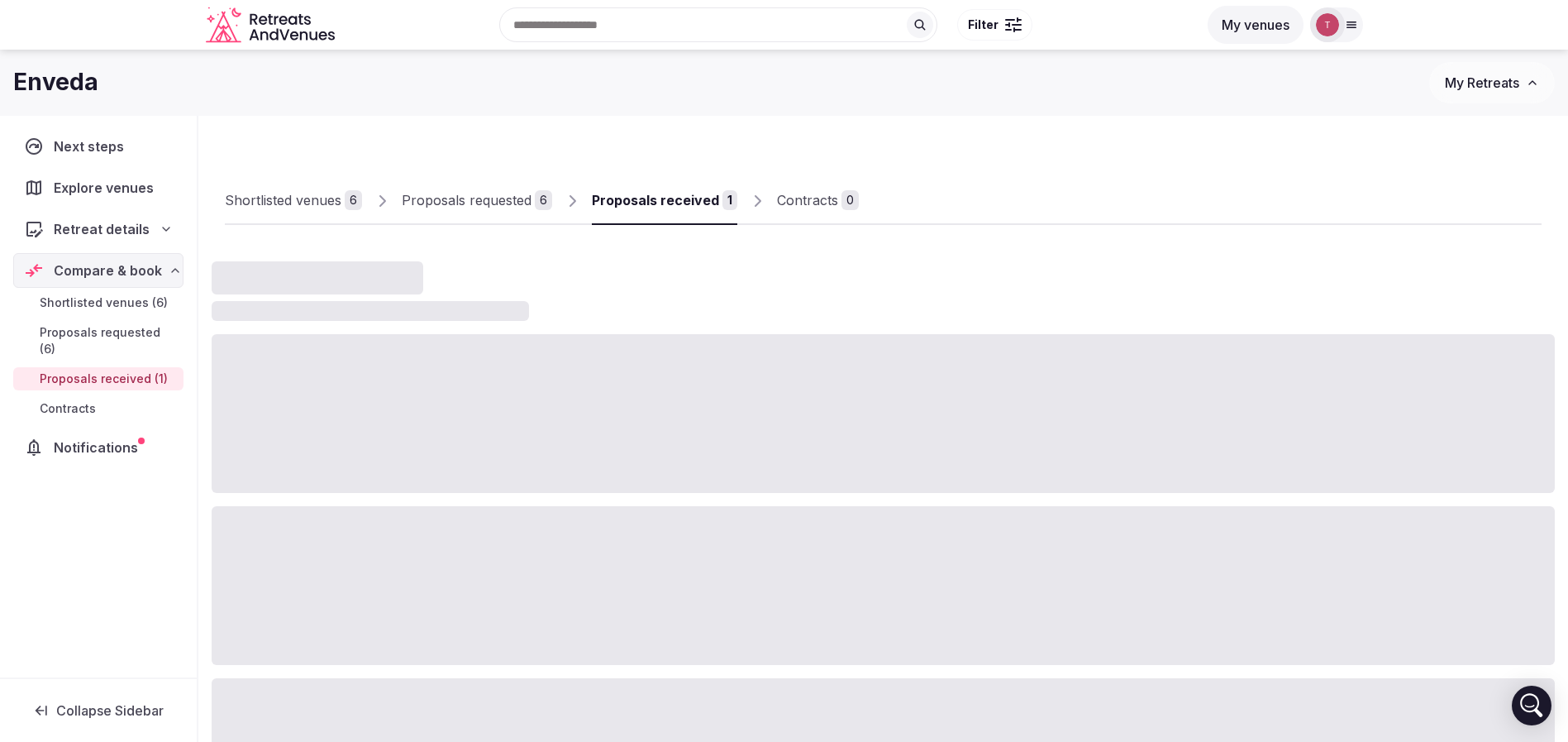
click at [648, 200] on div "Proposals received" at bounding box center [656, 200] width 127 height 20
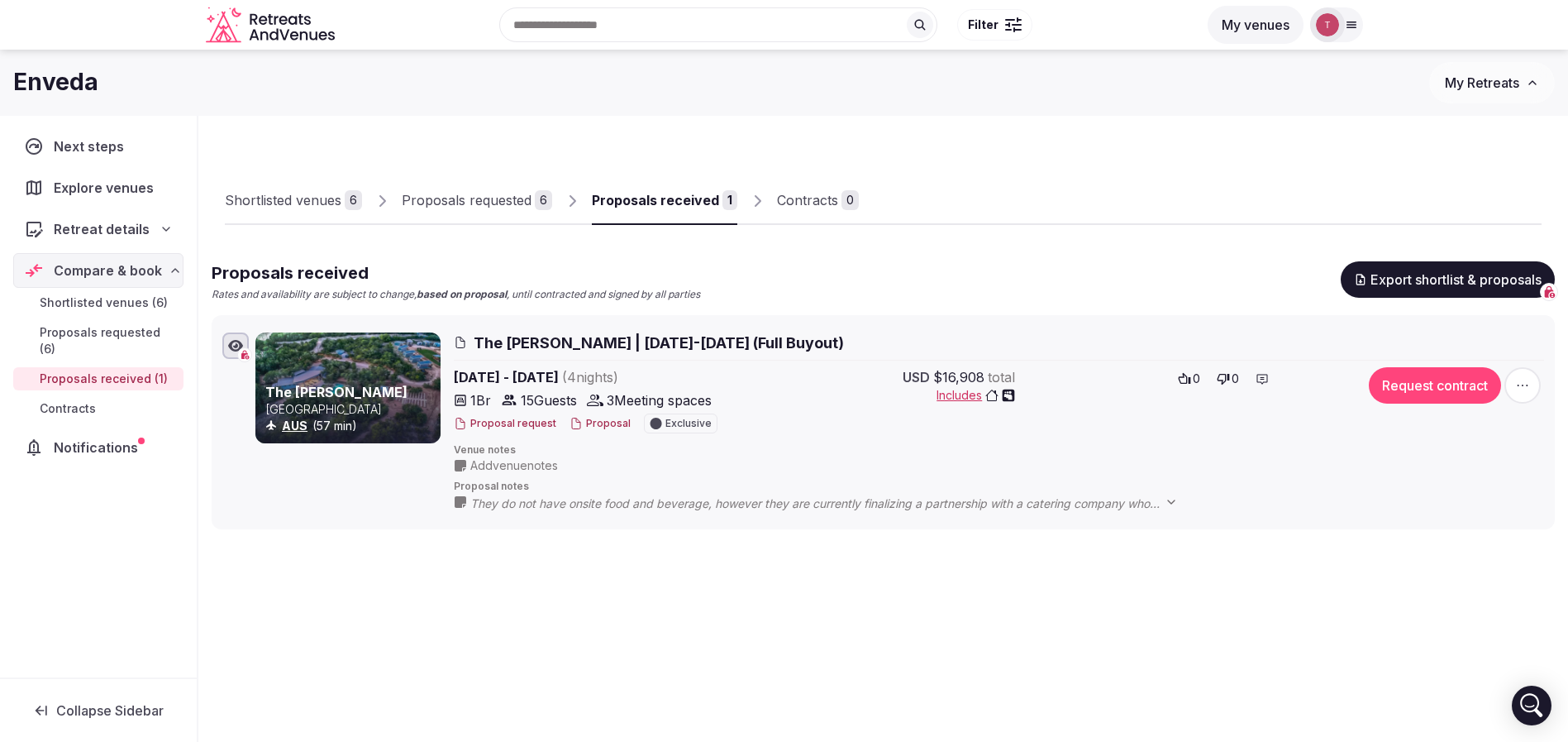
click at [1079, 222] on div at bounding box center [1200, 210] width 683 height 28
click at [483, 205] on div "Proposals requested" at bounding box center [466, 200] width 130 height 20
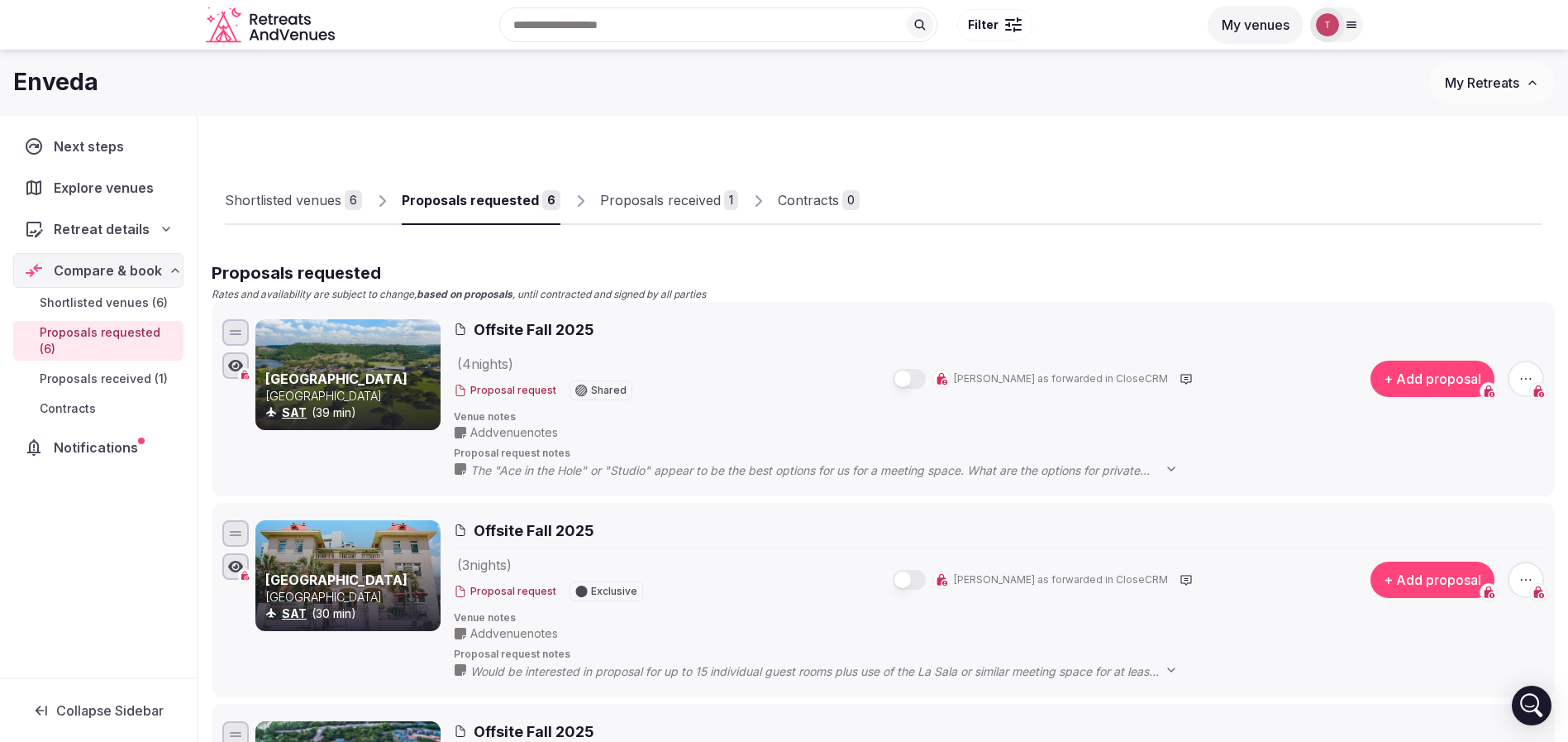
click at [656, 209] on div "Proposals received" at bounding box center [660, 200] width 121 height 20
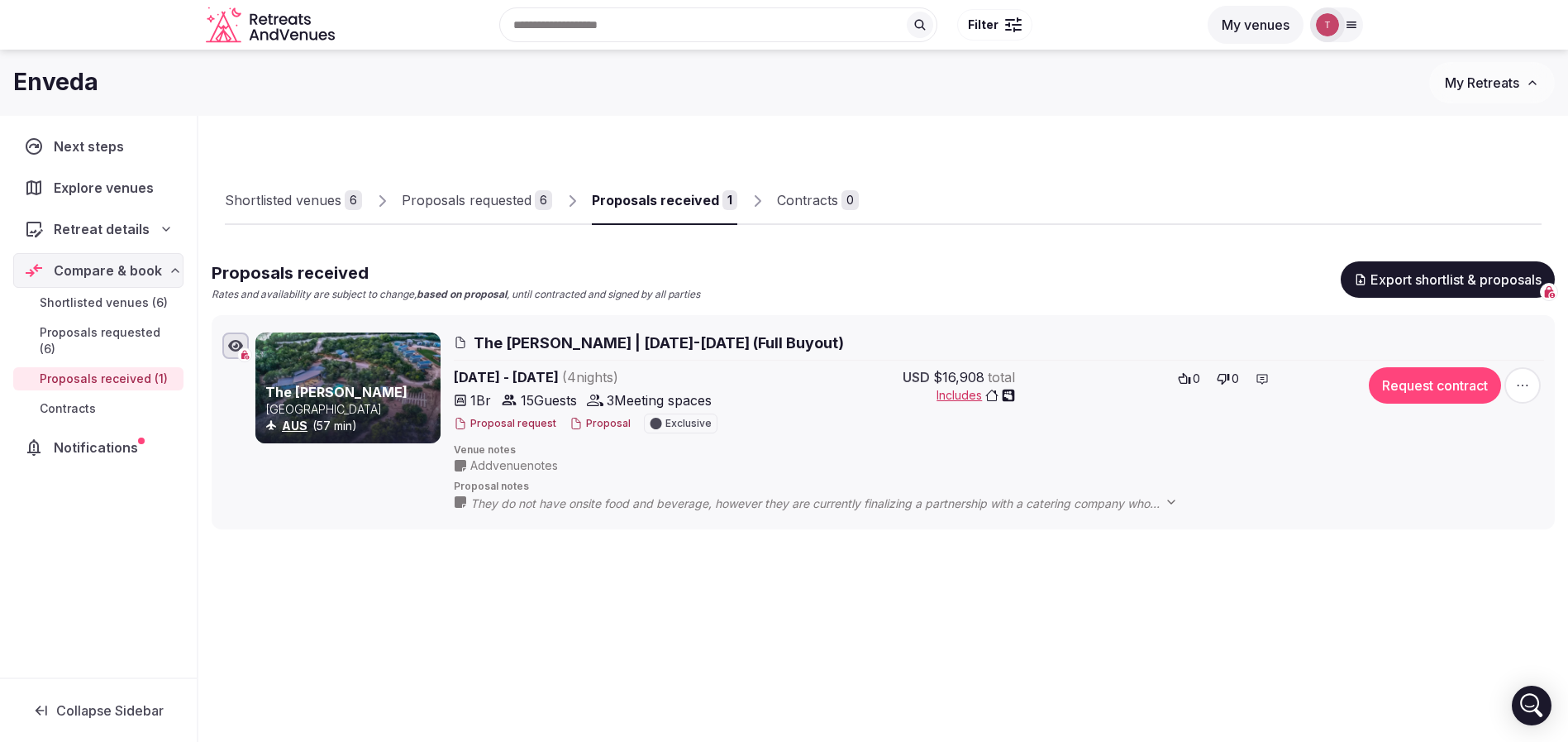
click at [656, 209] on div "Proposals received" at bounding box center [656, 200] width 127 height 20
